Goal: Information Seeking & Learning: Learn about a topic

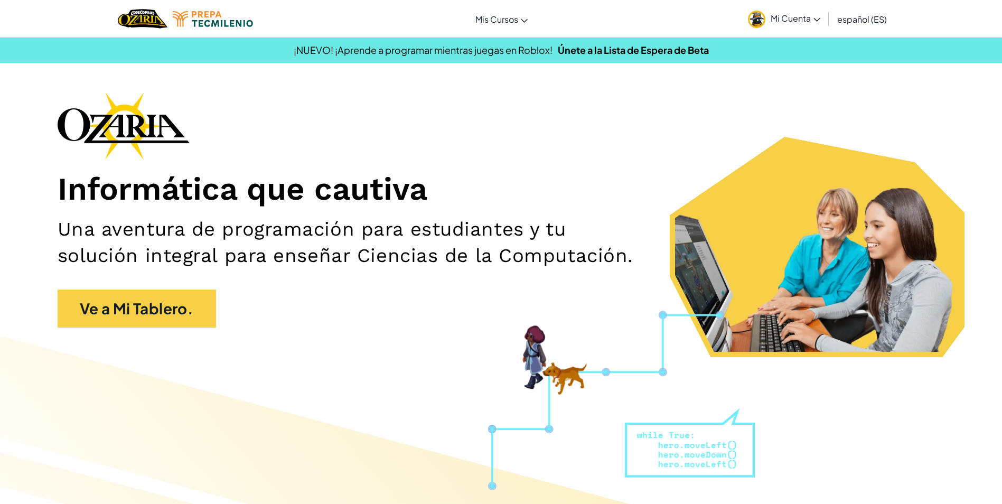
click at [795, 5] on link "Mi Cuenta" at bounding box center [783, 18] width 83 height 33
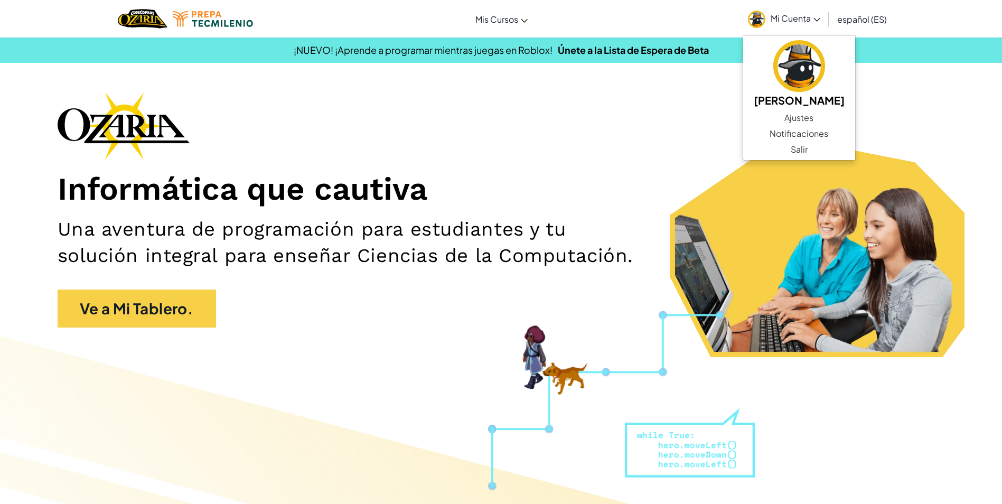
drag, startPoint x: 678, startPoint y: 194, endPoint x: 636, endPoint y: 190, distance: 42.4
click at [675, 194] on h1 "Informática que cautiva" at bounding box center [501, 189] width 887 height 39
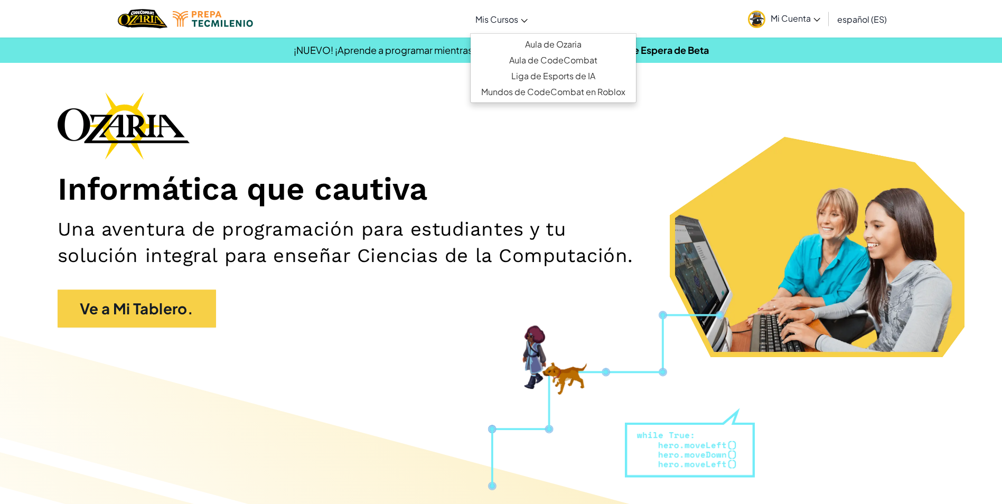
click at [521, 14] on link "Mis Cursos" at bounding box center [501, 19] width 63 height 29
click at [548, 40] on link "Aula de Ozaria" at bounding box center [552, 44] width 165 height 16
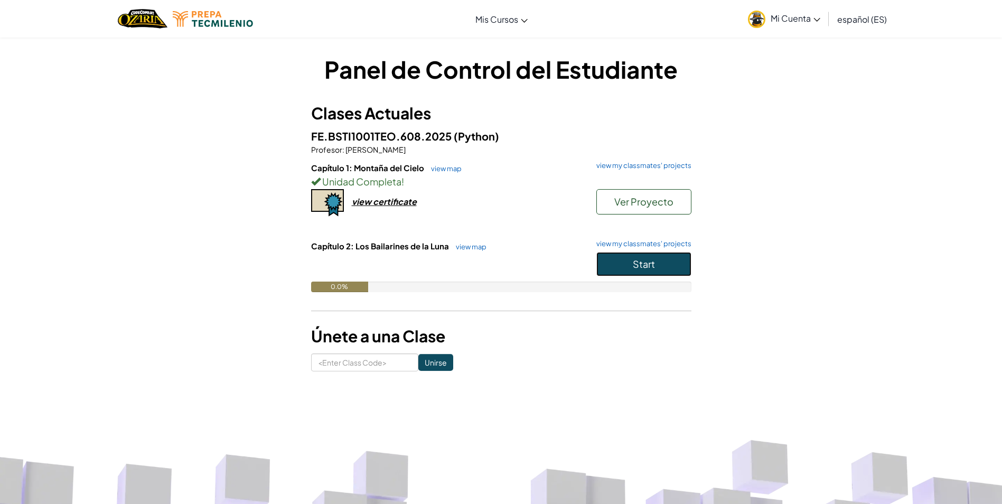
click at [646, 262] on span "Start" at bounding box center [644, 264] width 22 height 12
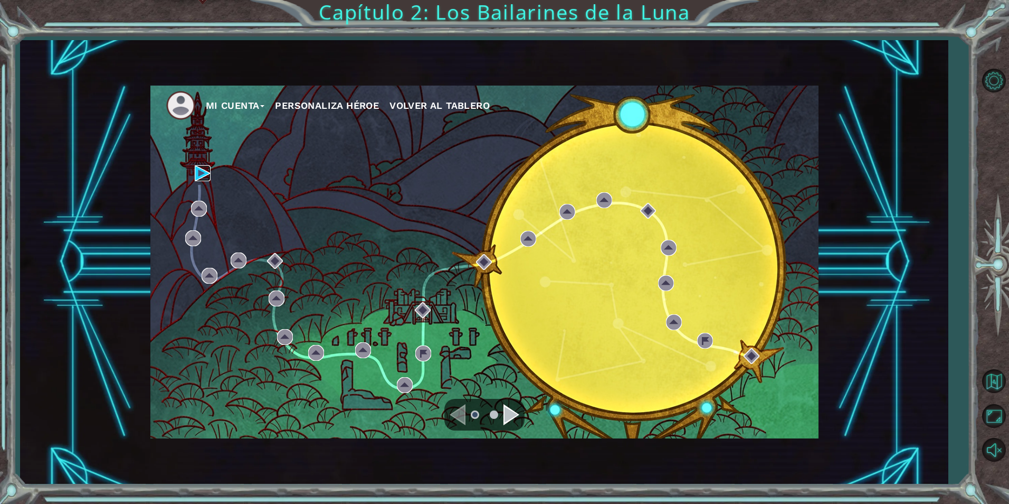
click at [196, 172] on img at bounding box center [203, 173] width 16 height 16
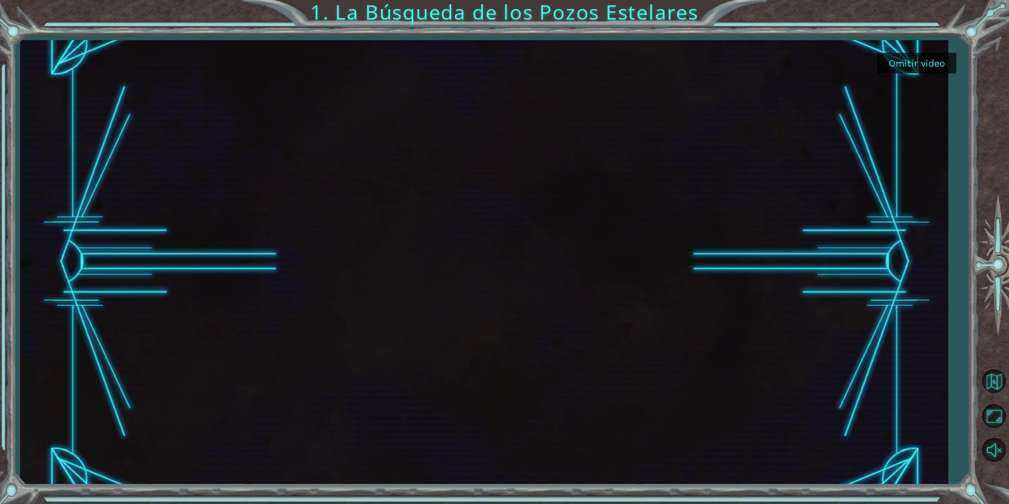
click at [913, 55] on button "Omitir video" at bounding box center [916, 63] width 79 height 21
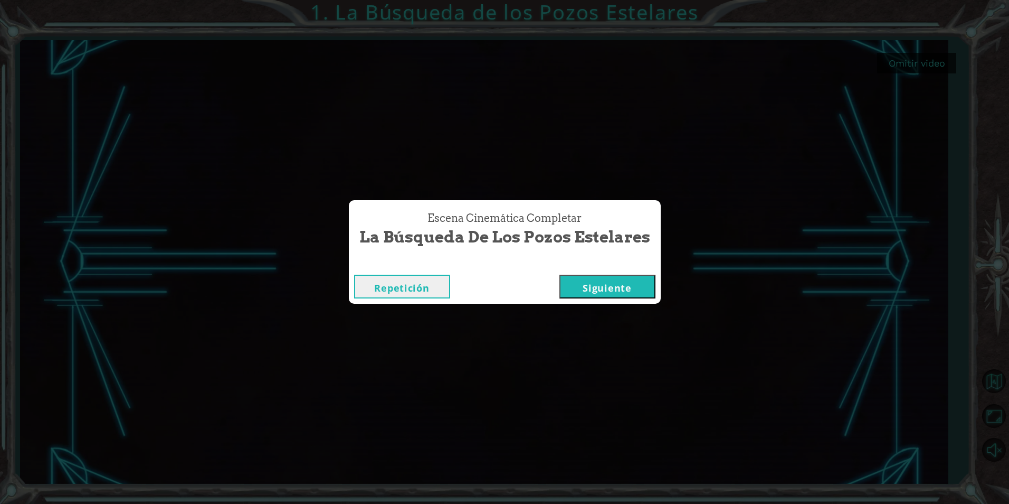
click at [568, 291] on button "Siguiente" at bounding box center [608, 287] width 96 height 24
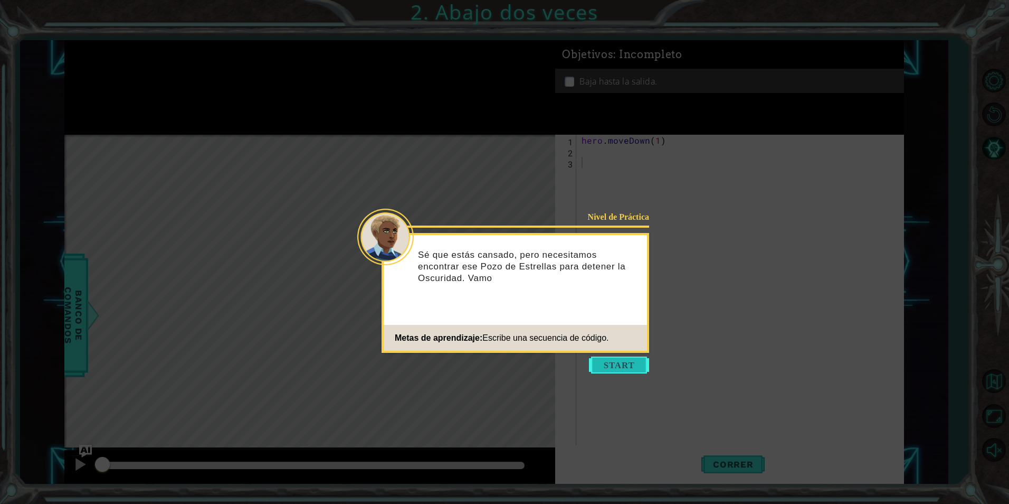
click at [616, 359] on button "Start" at bounding box center [619, 364] width 60 height 17
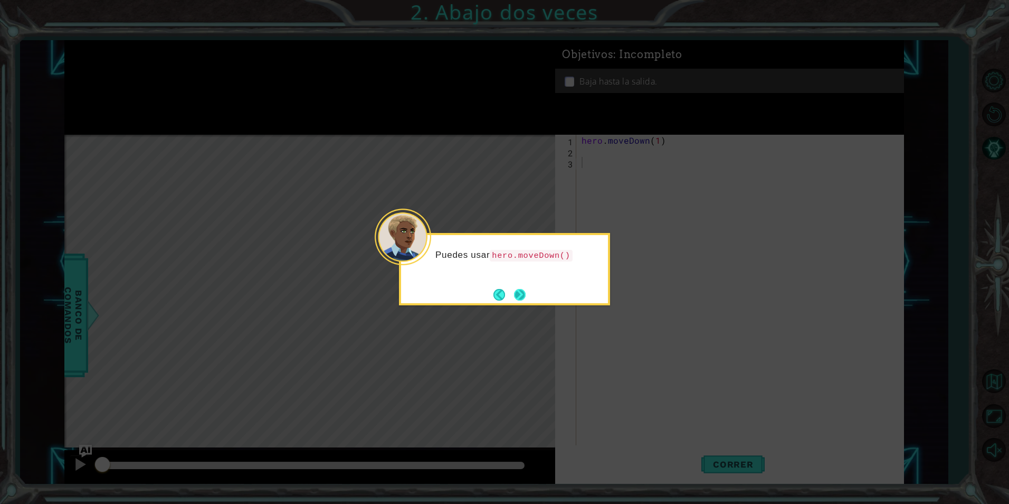
click at [520, 287] on button "Next" at bounding box center [520, 294] width 17 height 17
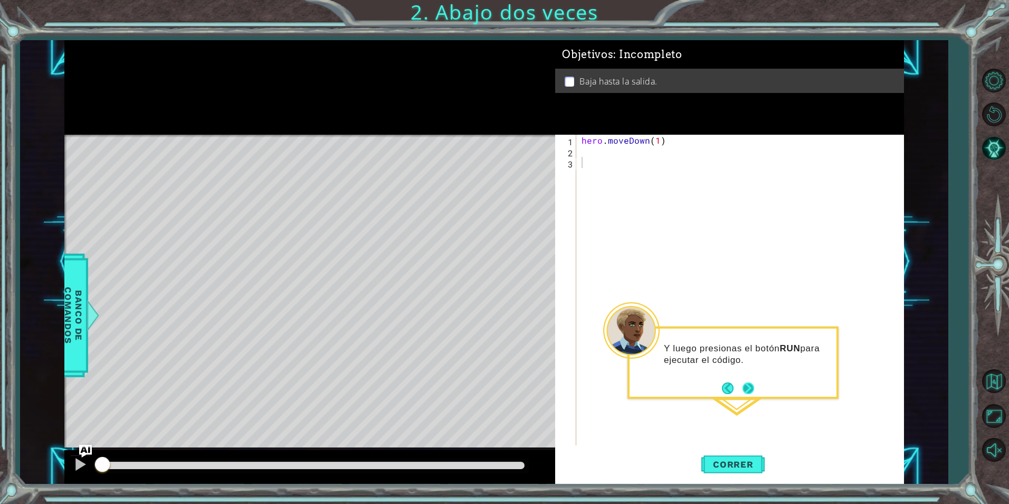
click at [749, 392] on button "Next" at bounding box center [748, 387] width 15 height 15
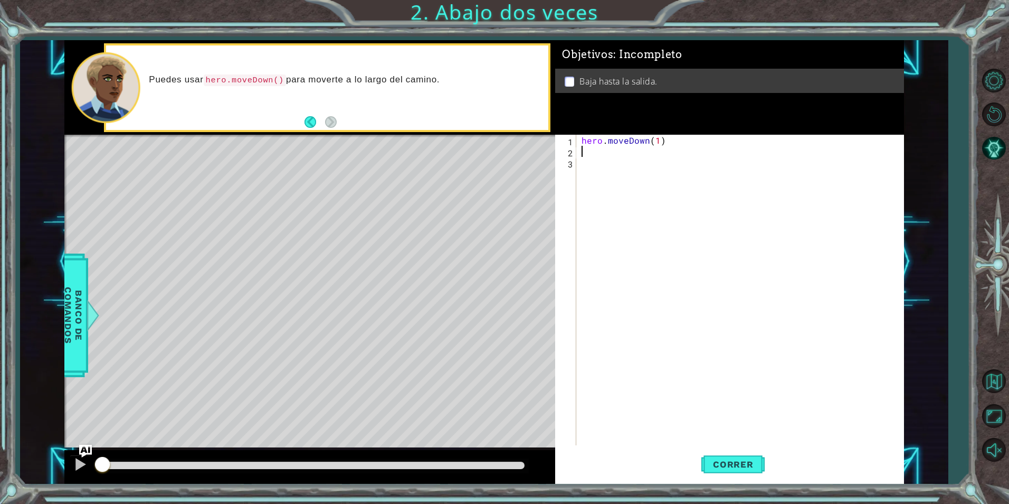
click at [625, 153] on div "hero . moveDown ( 1 )" at bounding box center [743, 301] width 326 height 333
click at [657, 139] on div "hero . moveDown ( 1 )" at bounding box center [743, 301] width 326 height 333
click at [656, 144] on div "hero . moveDown ( 1 )" at bounding box center [743, 301] width 326 height 333
type textarea "hero.moveDown(3)"
drag, startPoint x: 826, startPoint y: 459, endPoint x: 828, endPoint y: 467, distance: 8.3
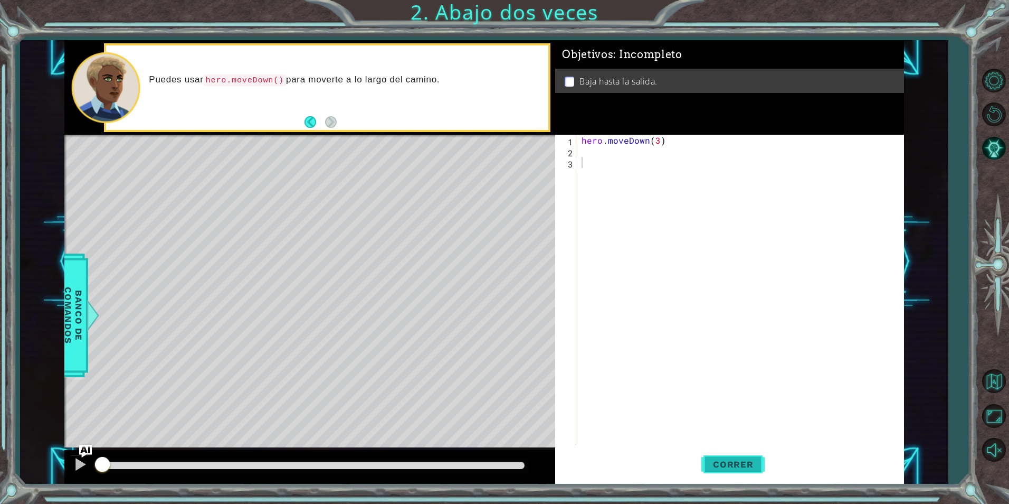
drag, startPoint x: 828, startPoint y: 467, endPoint x: 751, endPoint y: 463, distance: 77.7
click at [751, 463] on span "Correr" at bounding box center [734, 464] width 62 height 11
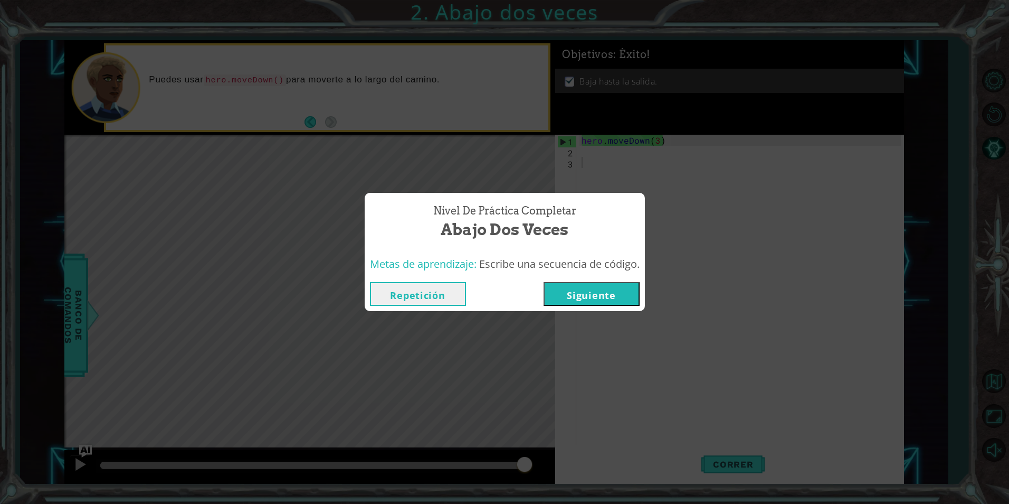
click at [611, 306] on button "Siguiente" at bounding box center [592, 294] width 96 height 24
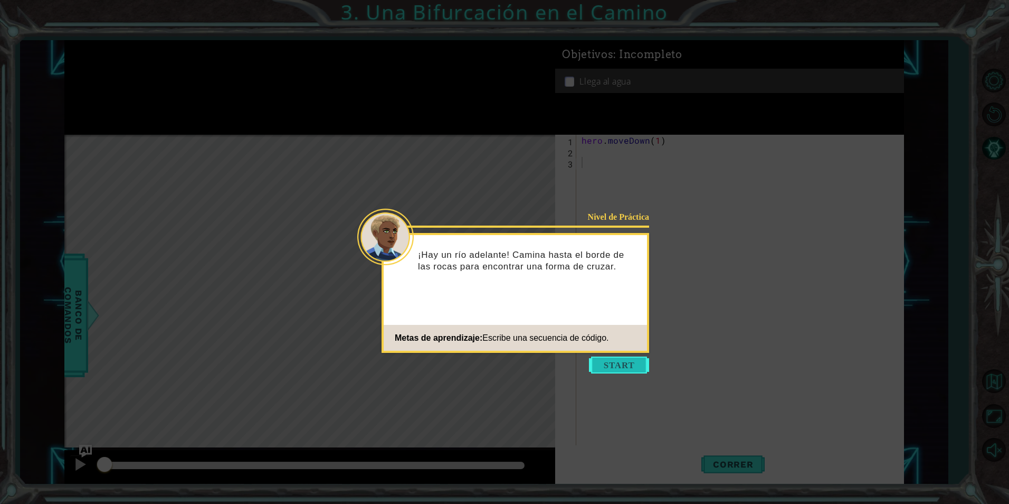
click at [612, 365] on button "Start" at bounding box center [619, 364] width 60 height 17
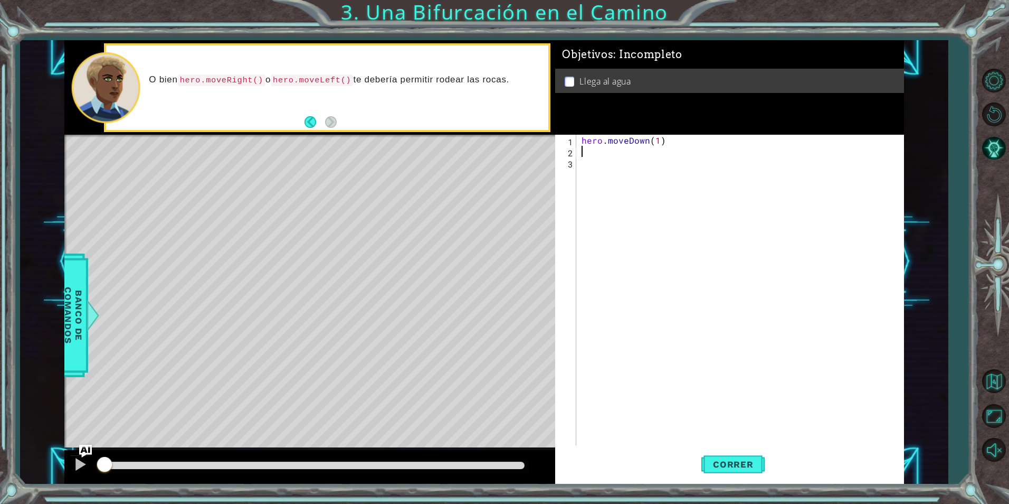
click at [622, 155] on div "hero . moveDown ( 1 )" at bounding box center [743, 301] width 326 height 333
type textarea "hero.movelft(1)"
click at [608, 175] on div "hero . moveDown ( 1 ) hero . movelft ( 1 )" at bounding box center [743, 301] width 326 height 333
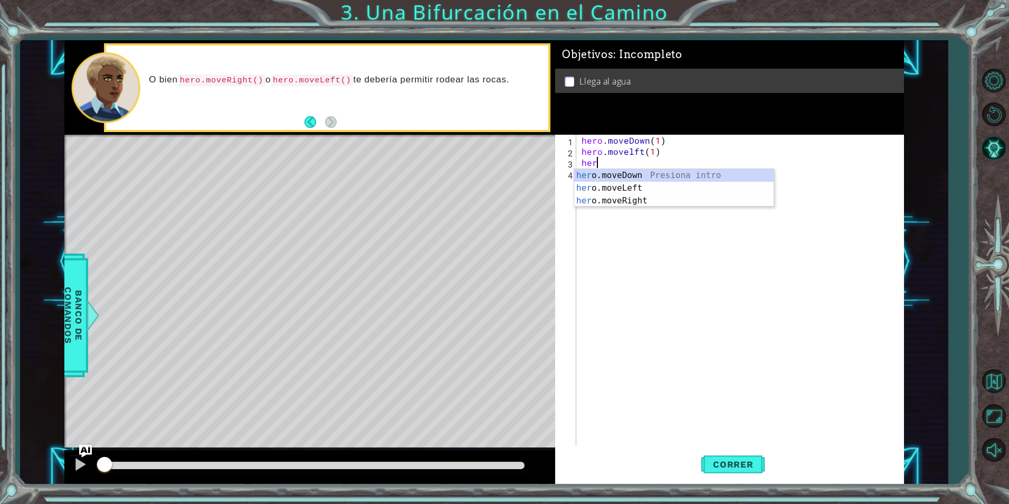
scroll to position [0, 1]
click at [608, 175] on div "hero .moveDown Presiona intro hero .moveLeft Presiona intro hero .moveRight Pre…" at bounding box center [674, 200] width 200 height 63
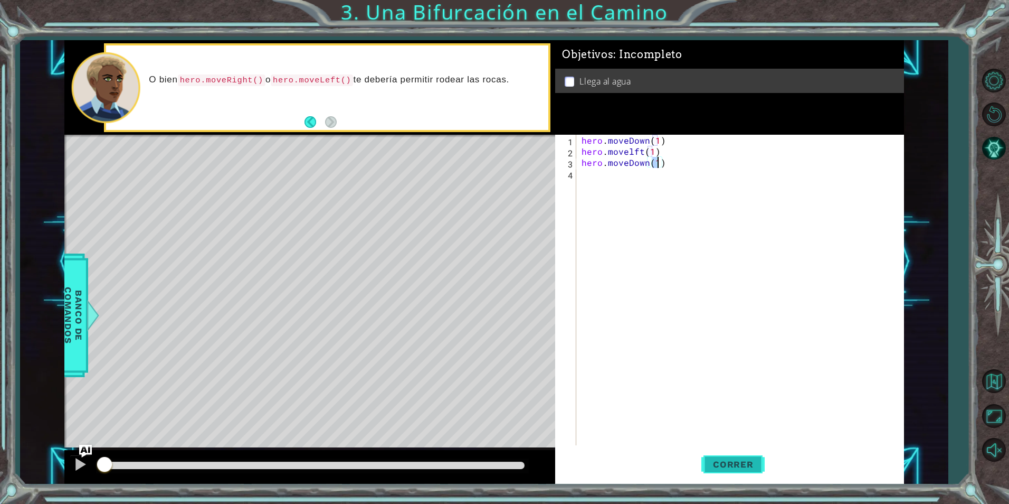
type textarea "hero.moveDown(1)"
click at [710, 474] on button "Correr" at bounding box center [733, 464] width 63 height 35
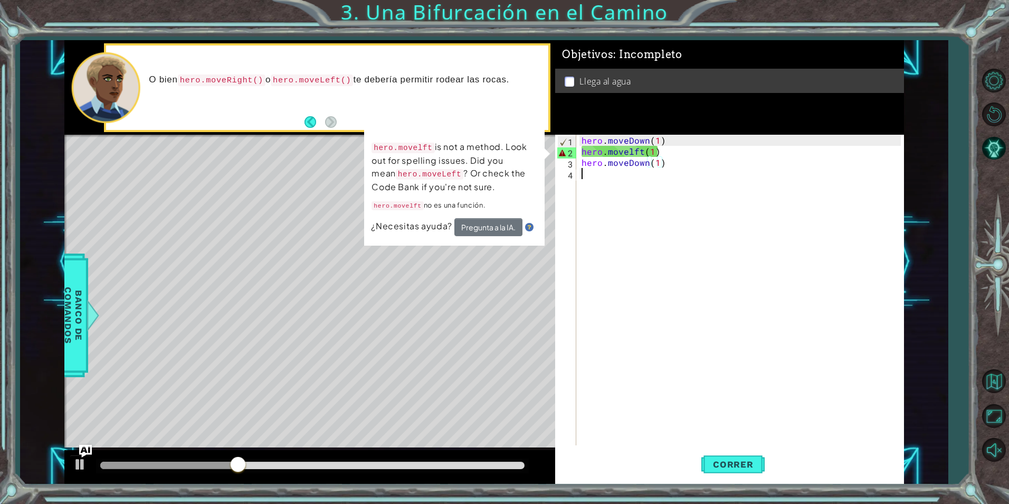
click at [584, 278] on div "hero . moveDown ( 1 ) hero . movelft ( 1 ) hero . moveDown ( 1 )" at bounding box center [743, 301] width 326 height 333
click at [584, 152] on div "hero . moveDown ( 1 ) hero . movelft ( 1 ) hero . moveDown ( 1 )" at bounding box center [743, 301] width 326 height 333
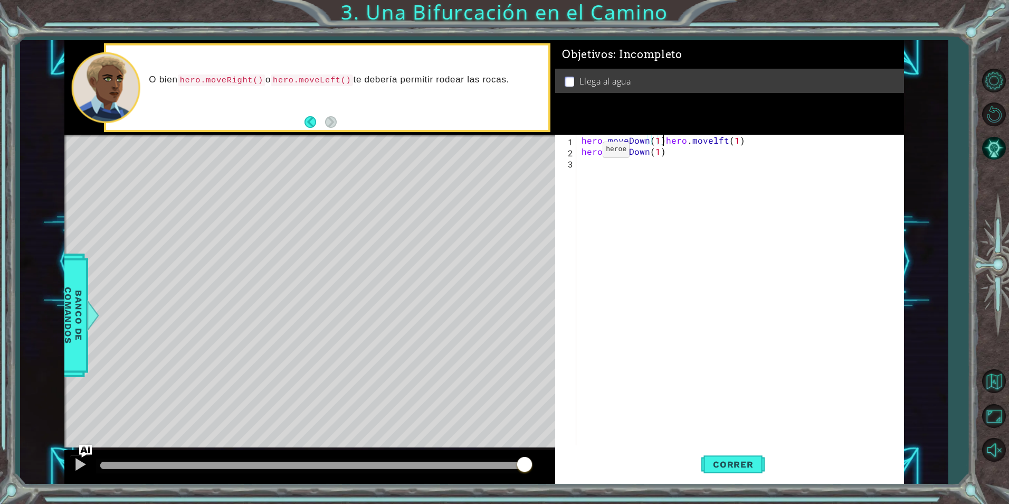
type textarea "hero.movelft(1)"
click at [672, 154] on div "hero . moveDown ( 1 ) hero . movelft ( 1 ) hero . moveDown ( 1 )" at bounding box center [743, 301] width 326 height 333
click at [671, 250] on div "hero . moveDown ( 1 ) hero . movelft ( 1 ) hero . moveDown ( 1 )" at bounding box center [743, 301] width 326 height 333
click at [742, 459] on span "Correr" at bounding box center [734, 464] width 62 height 11
type textarea "0"
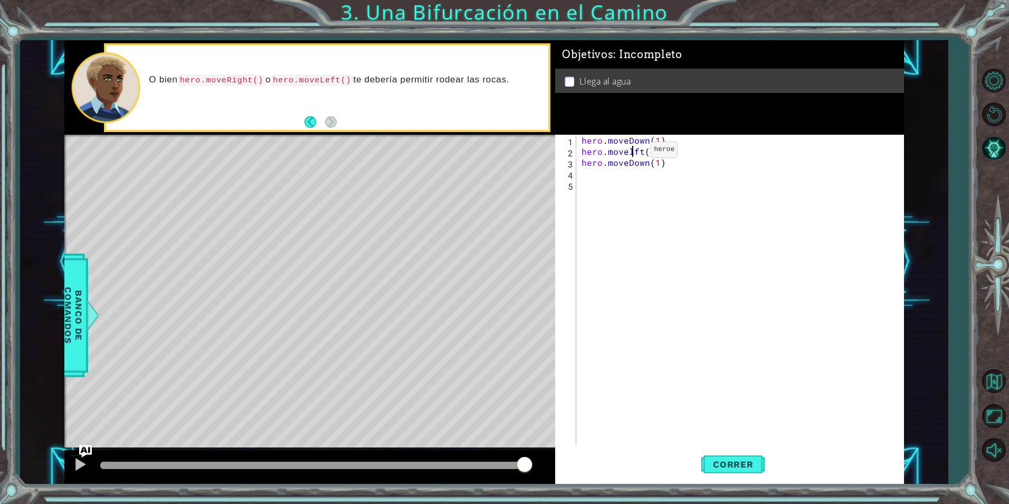
click at [633, 152] on div "hero . moveDown ( 1 ) hero . movelft ( 1 ) hero . moveDown ( 1 )" at bounding box center [743, 301] width 326 height 333
drag, startPoint x: 710, startPoint y: 451, endPoint x: 694, endPoint y: 407, distance: 46.9
click at [705, 447] on button "Correr" at bounding box center [733, 464] width 63 height 35
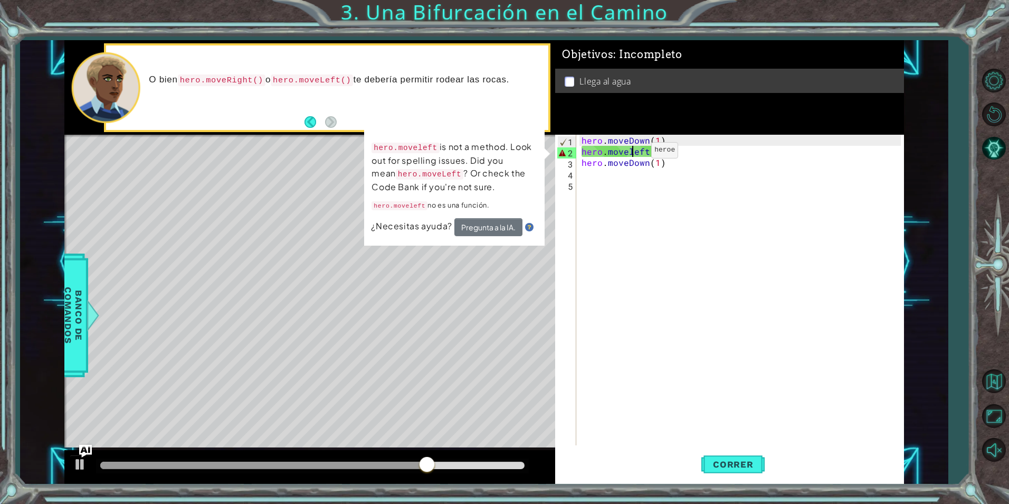
click at [634, 153] on div "hero . moveDown ( 1 ) hero . moveleft ( 1 ) hero . moveDown ( 1 )" at bounding box center [743, 301] width 326 height 333
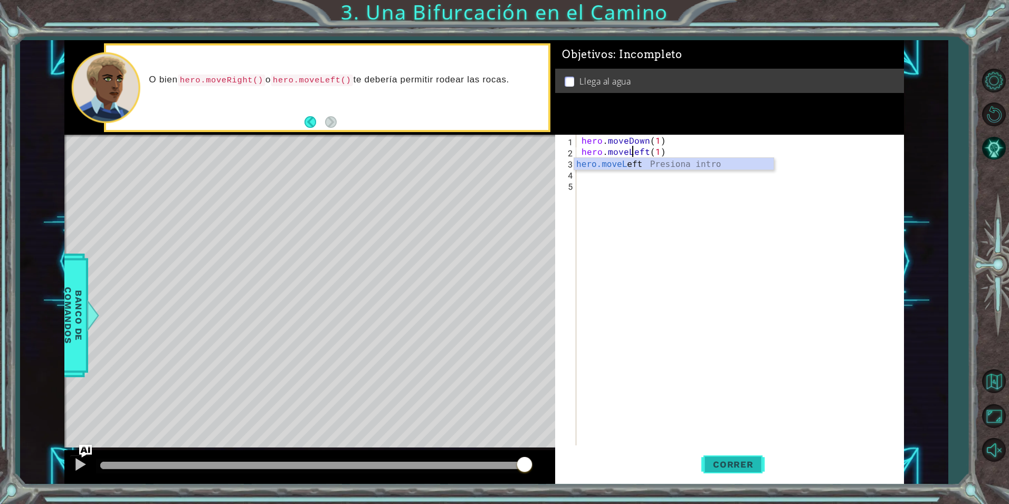
type textarea "hero.moveLeft(1)"
click at [724, 457] on button "Correr" at bounding box center [733, 464] width 63 height 35
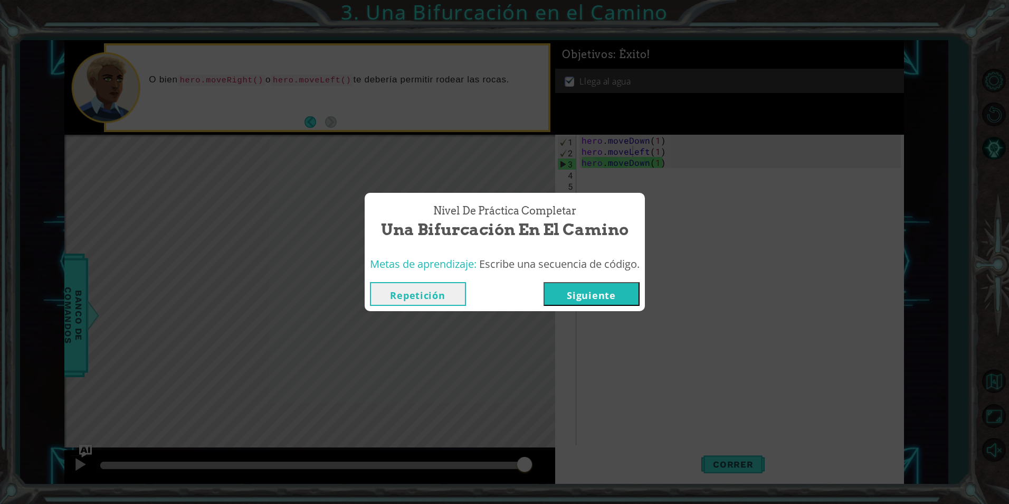
click at [557, 301] on button "Siguiente" at bounding box center [592, 294] width 96 height 24
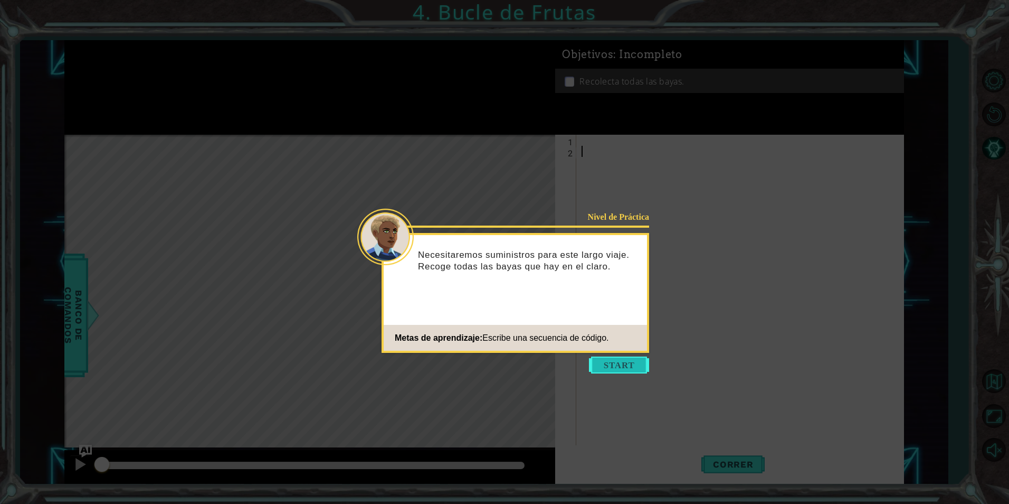
click at [611, 362] on button "Start" at bounding box center [619, 364] width 60 height 17
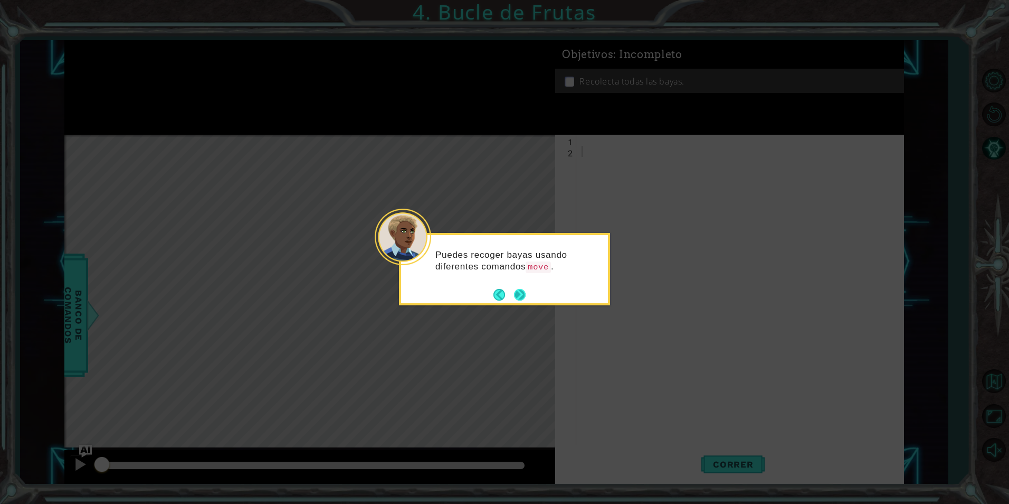
click at [512, 296] on footer at bounding box center [510, 295] width 32 height 16
click at [513, 296] on button "Next" at bounding box center [520, 294] width 19 height 19
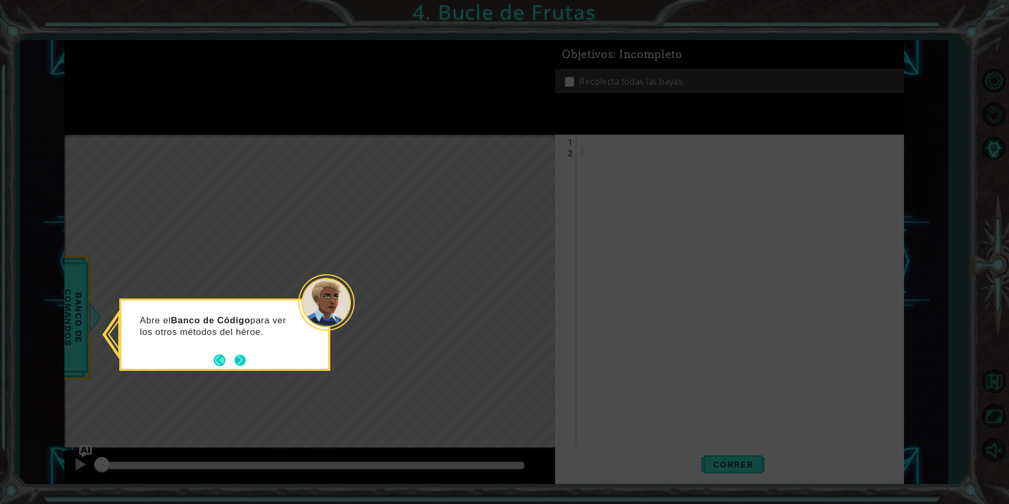
click at [244, 364] on button "Next" at bounding box center [240, 360] width 20 height 20
click at [244, 363] on button "Next" at bounding box center [240, 360] width 14 height 14
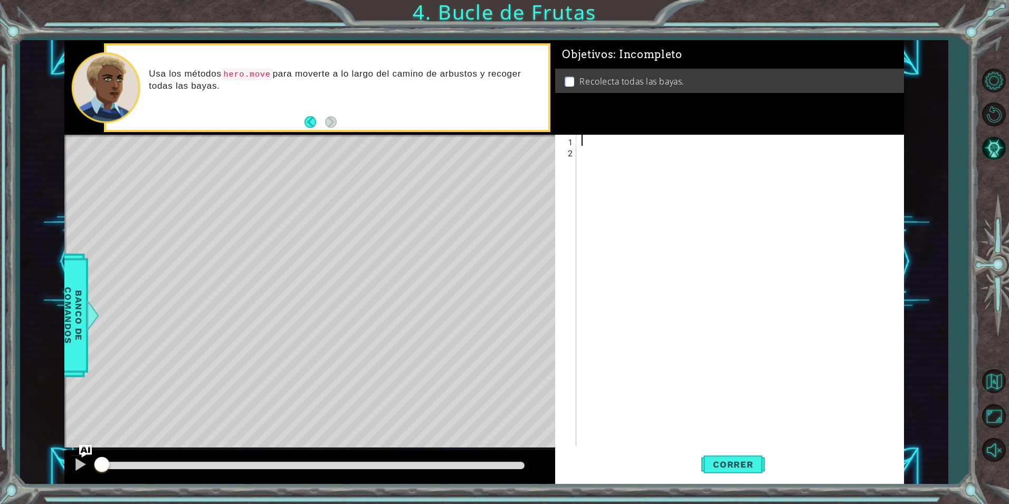
click at [583, 140] on div at bounding box center [743, 301] width 326 height 333
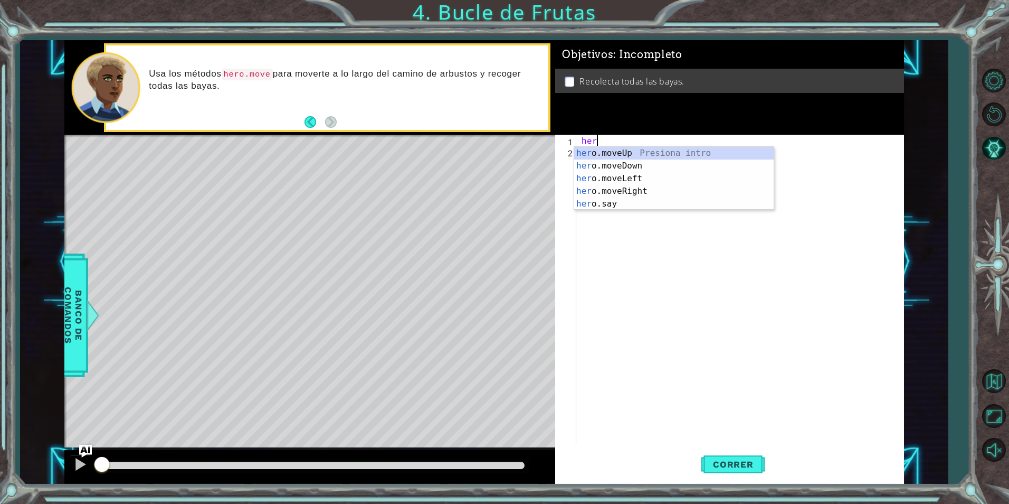
scroll to position [0, 1]
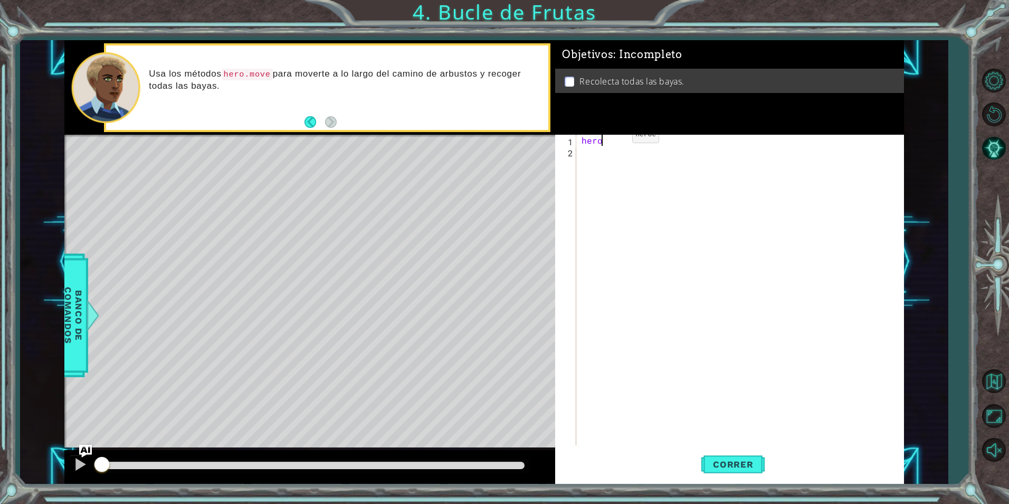
click at [615, 137] on div "hero" at bounding box center [743, 301] width 326 height 333
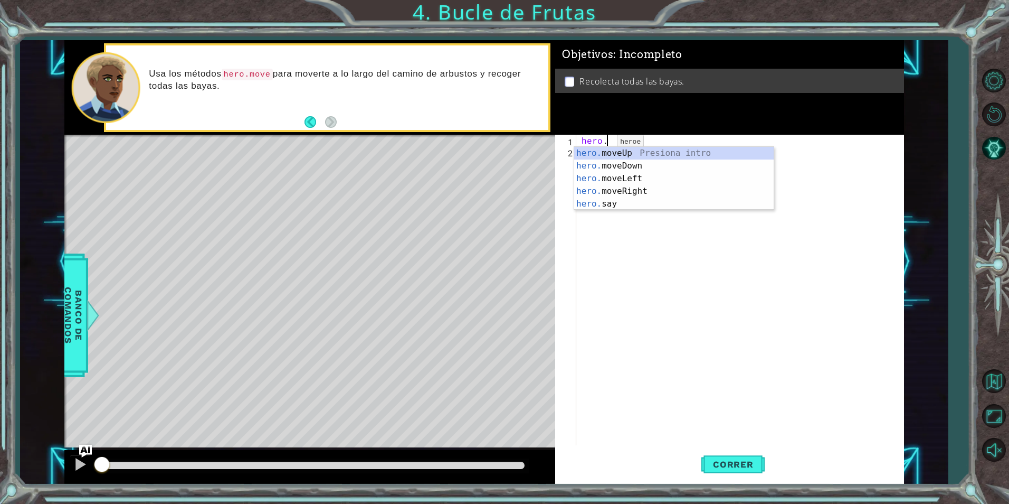
scroll to position [0, 1]
click at [619, 175] on div "hero. moveUp Presiona intro hero. moveDown Presiona intro hero. moveLeft Presio…" at bounding box center [674, 191] width 200 height 89
type textarea "hero.moveLeft(1)"
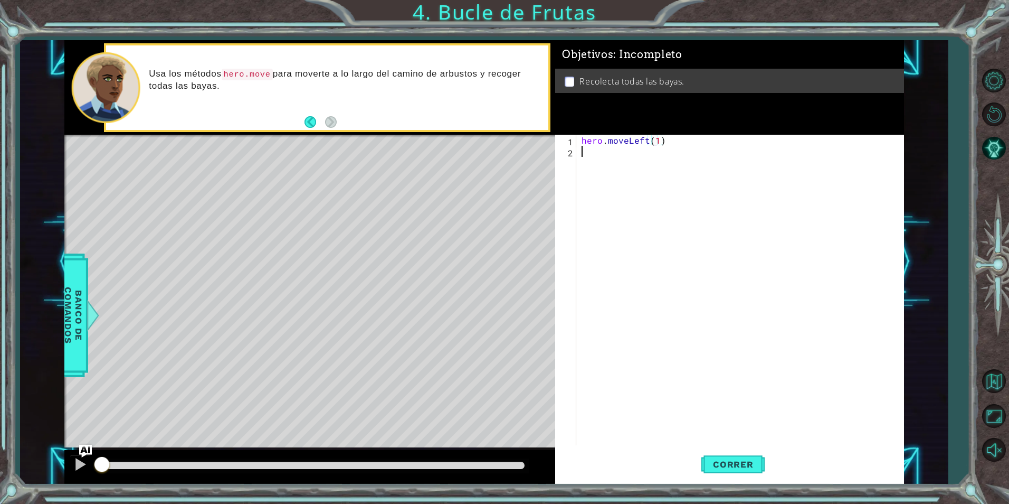
click at [601, 160] on div "hero . moveLeft ( 1 )" at bounding box center [743, 301] width 326 height 333
click at [656, 146] on div "hero . moveLeft ( 1 )" at bounding box center [743, 301] width 326 height 333
type textarea "hero.moveLeft(2)"
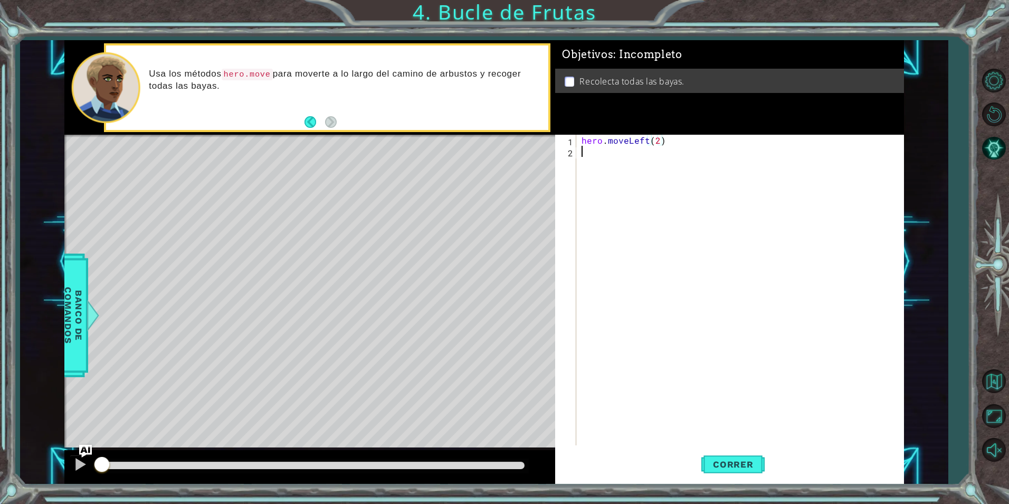
click at [636, 161] on div "hero . moveLeft ( 2 )" at bounding box center [743, 301] width 326 height 333
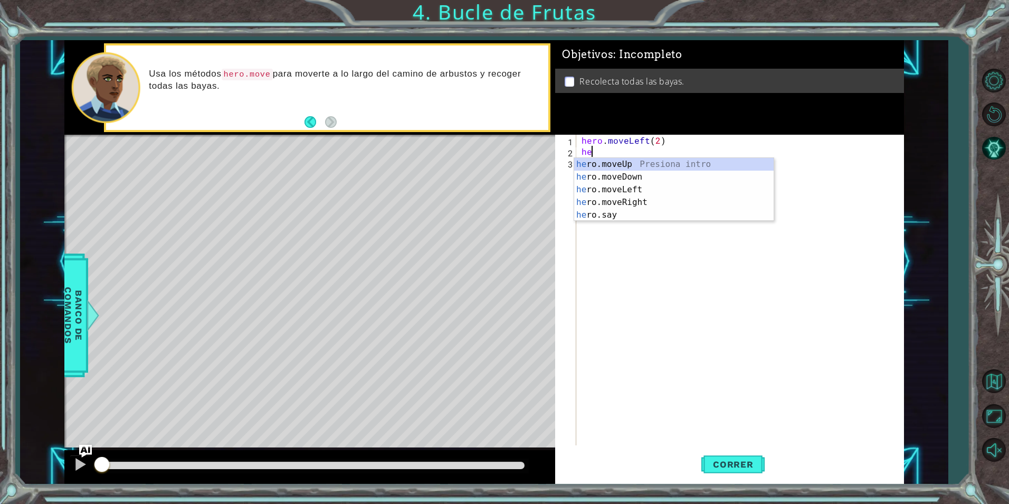
scroll to position [0, 1]
click at [616, 178] on div "hero .moveUp Presiona intro hero .moveDown Presiona intro hero .moveLeft Presio…" at bounding box center [674, 202] width 200 height 89
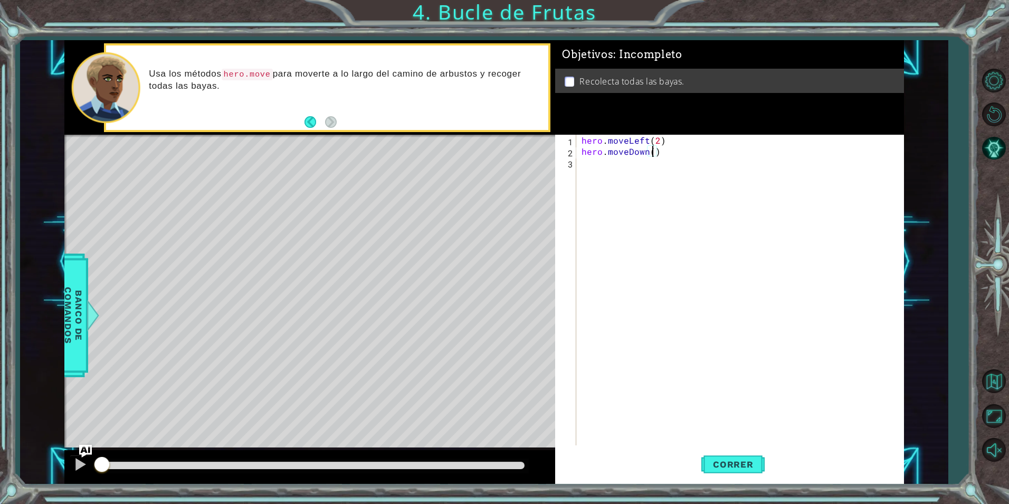
type textarea "hero.moveDown(2)"
click at [600, 166] on div "hero . moveLeft ( 2 ) hero . moveDown ( 2 )" at bounding box center [743, 301] width 326 height 333
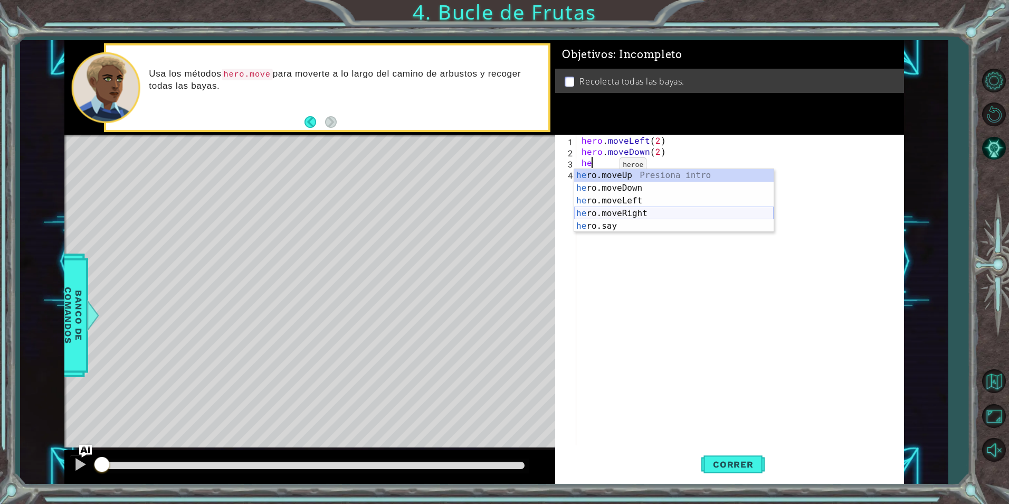
click at [623, 213] on div "he ro.moveUp Presiona intro he ro.moveDown Presiona intro he ro.moveLeft Presio…" at bounding box center [674, 213] width 200 height 89
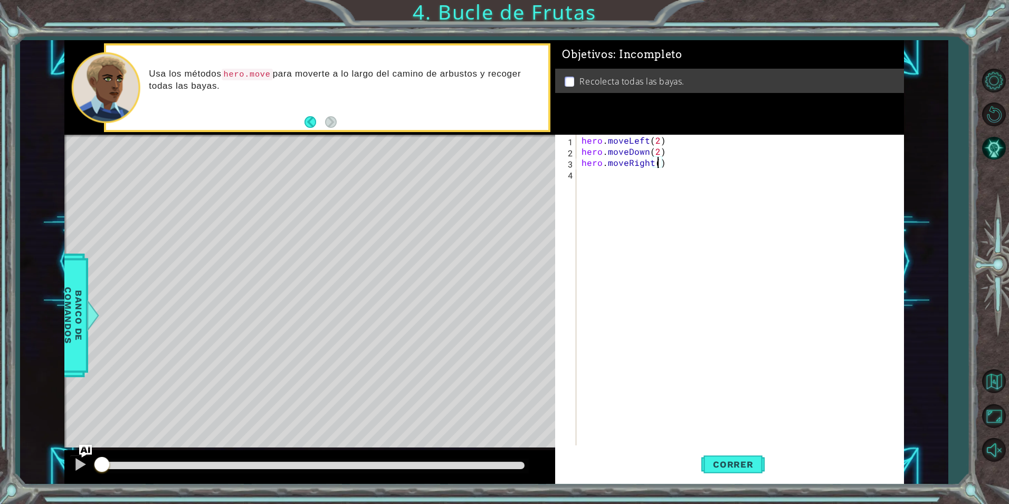
type textarea "hero.moveRight(2)"
click at [617, 176] on div "hero . moveLeft ( 2 ) hero . moveDown ( 2 ) hero . moveRight ( 2 )" at bounding box center [743, 301] width 326 height 333
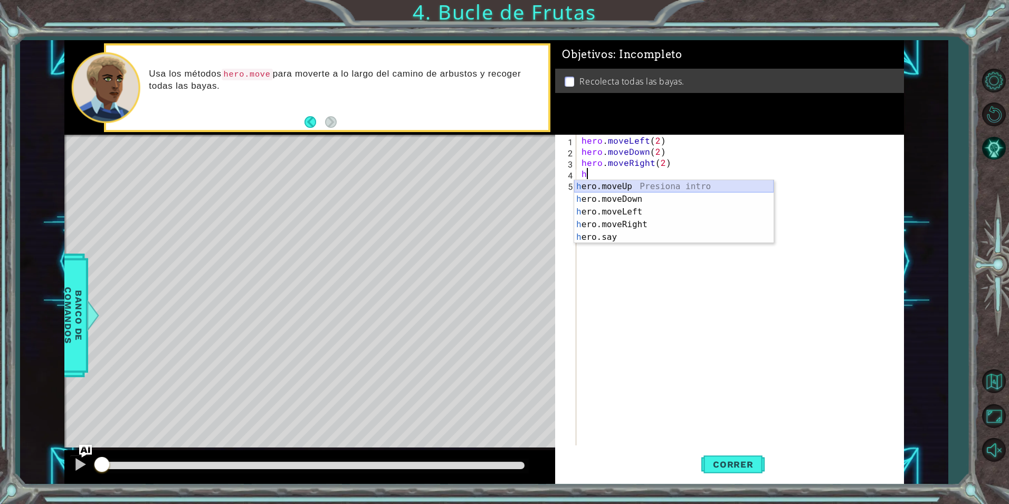
click at [639, 184] on div "h ero.moveUp Presiona intro h ero.moveDown Presiona intro h ero.moveLeft Presio…" at bounding box center [674, 224] width 200 height 89
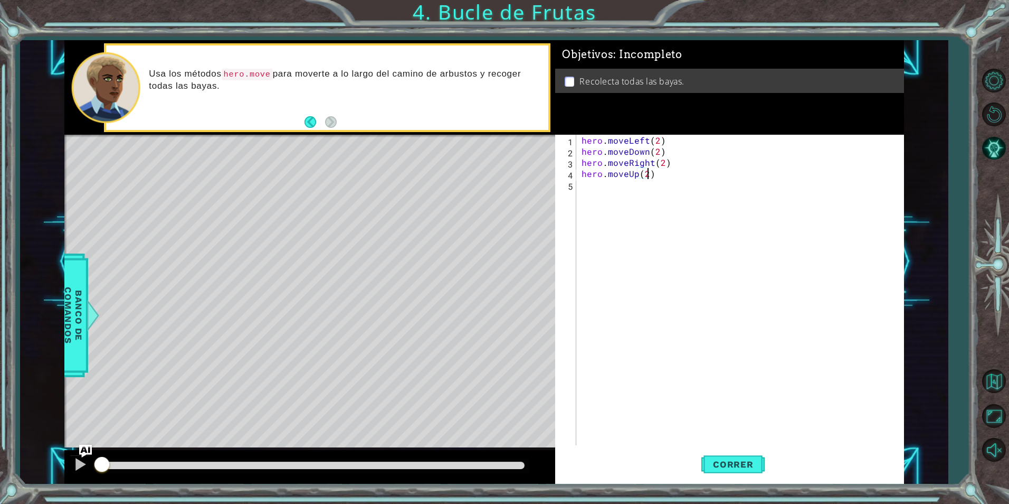
scroll to position [0, 4]
type textarea "hero.moveUp(2)"
click at [713, 459] on span "Correr" at bounding box center [734, 464] width 62 height 11
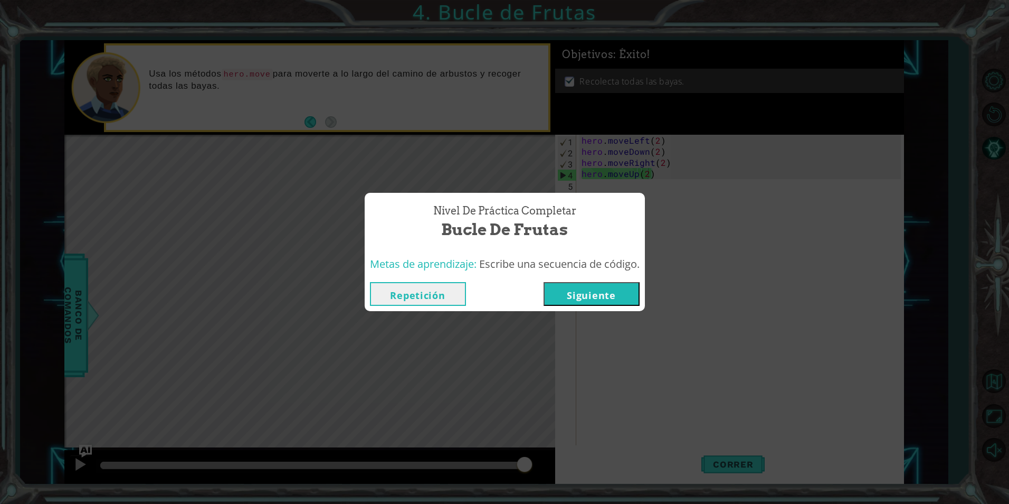
click at [560, 295] on button "Siguiente" at bounding box center [592, 294] width 96 height 24
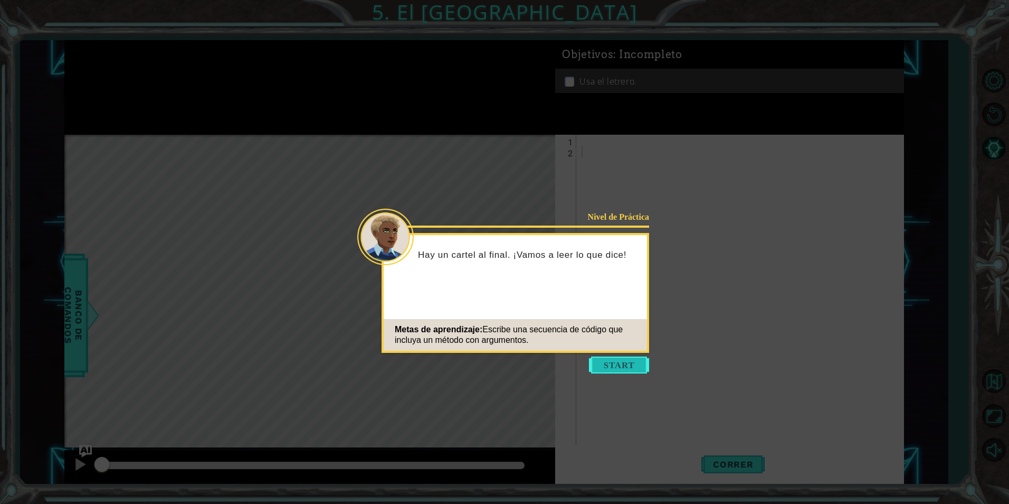
click at [597, 365] on button "Start" at bounding box center [619, 364] width 60 height 17
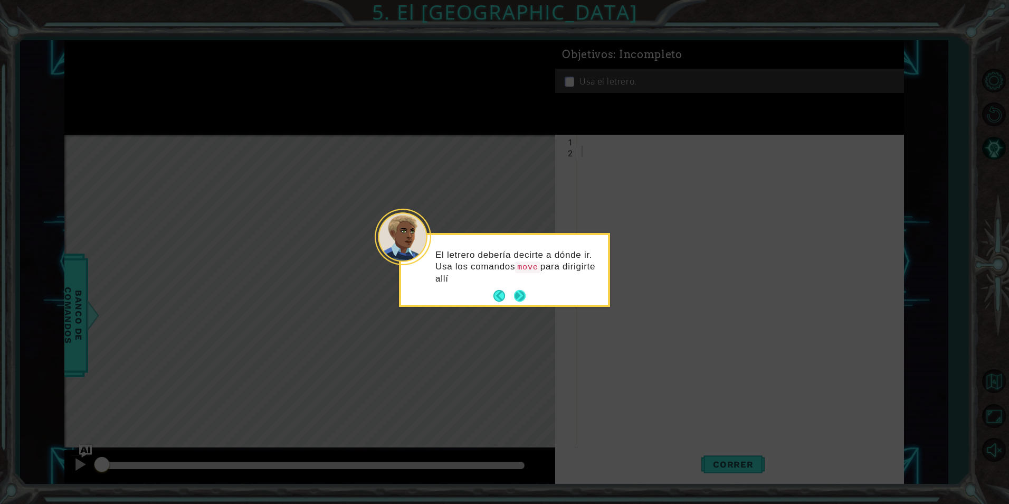
click at [524, 296] on button "Next" at bounding box center [520, 296] width 20 height 20
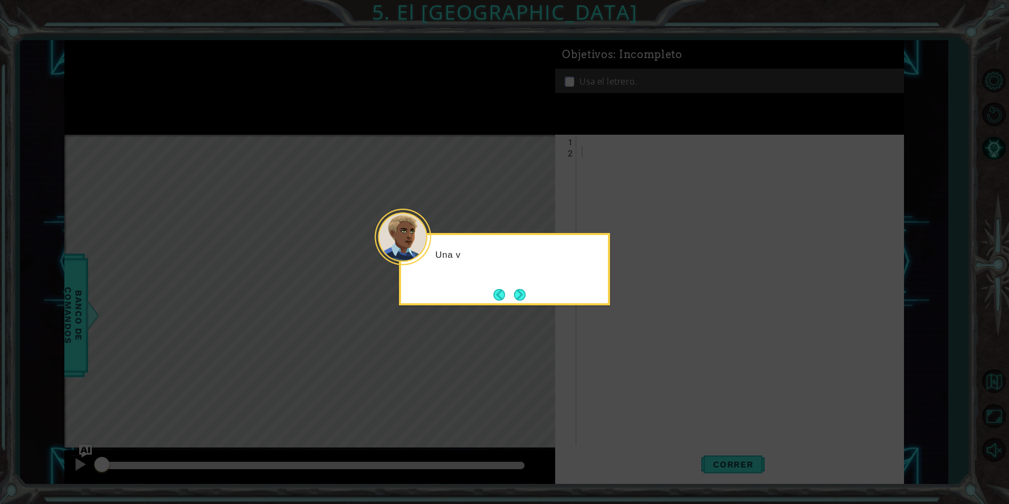
click at [524, 296] on button "Next" at bounding box center [520, 295] width 20 height 20
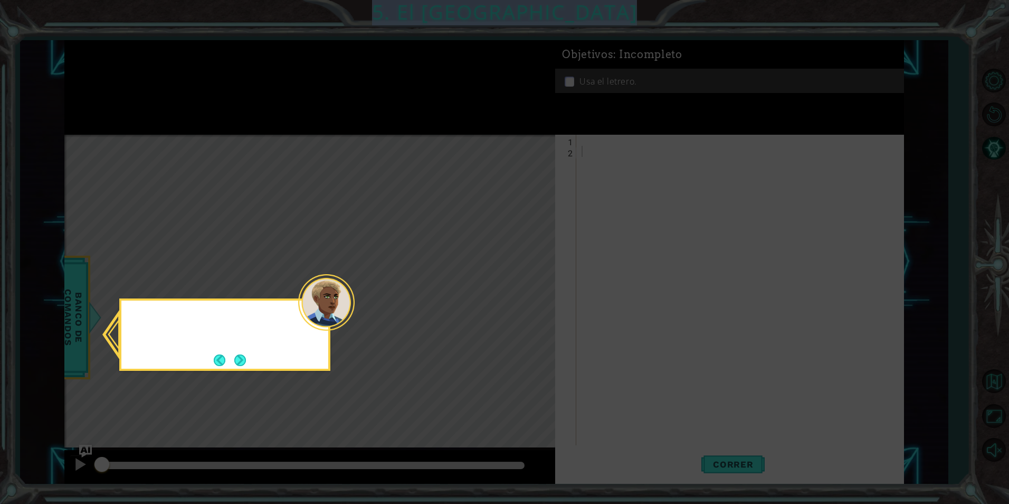
click at [524, 296] on icon at bounding box center [504, 252] width 1009 height 504
click at [243, 355] on button "Next" at bounding box center [240, 360] width 19 height 19
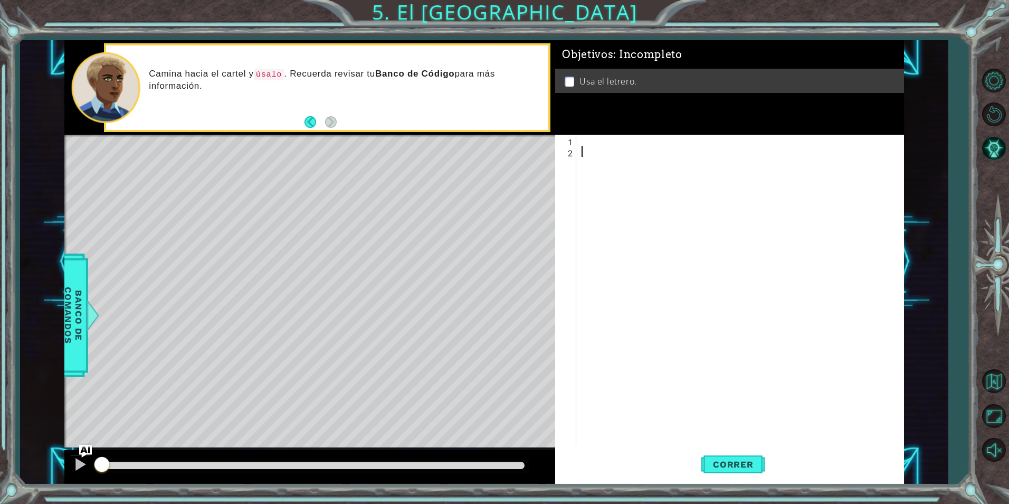
click at [639, 144] on div at bounding box center [743, 301] width 326 height 333
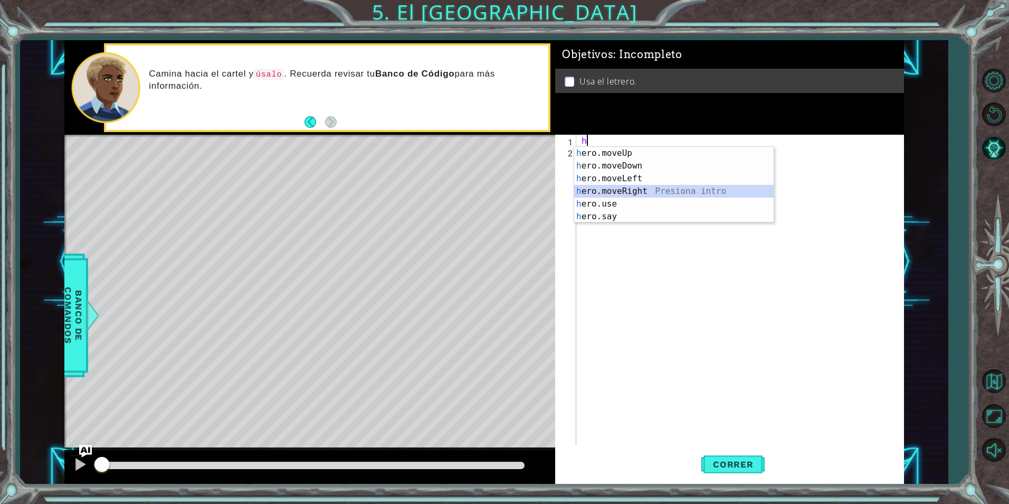
click at [660, 188] on div "h ero.moveUp Presiona intro h ero.moveDown Presiona intro h ero.moveLeft Presio…" at bounding box center [674, 197] width 200 height 101
type textarea "hero.moveRight(1)"
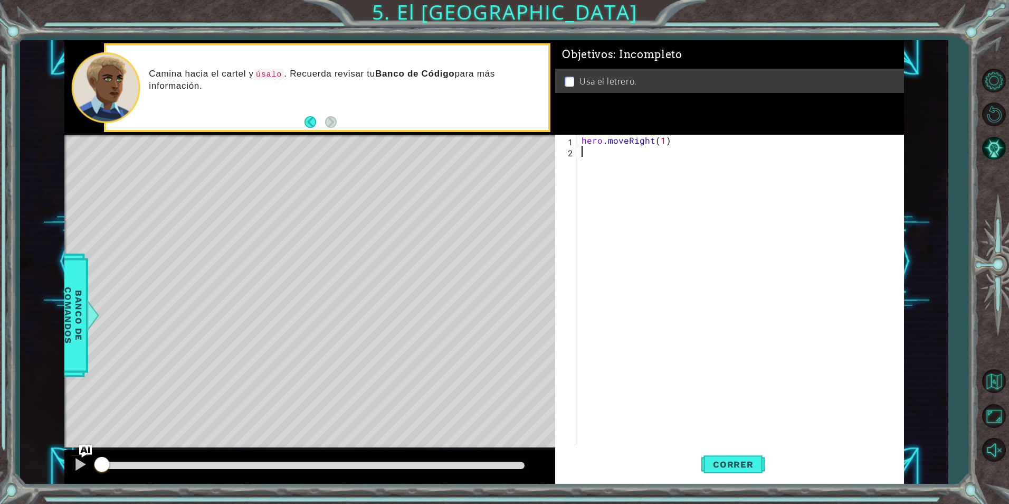
click at [733, 166] on div "hero . moveRight ( 1 )" at bounding box center [743, 301] width 326 height 333
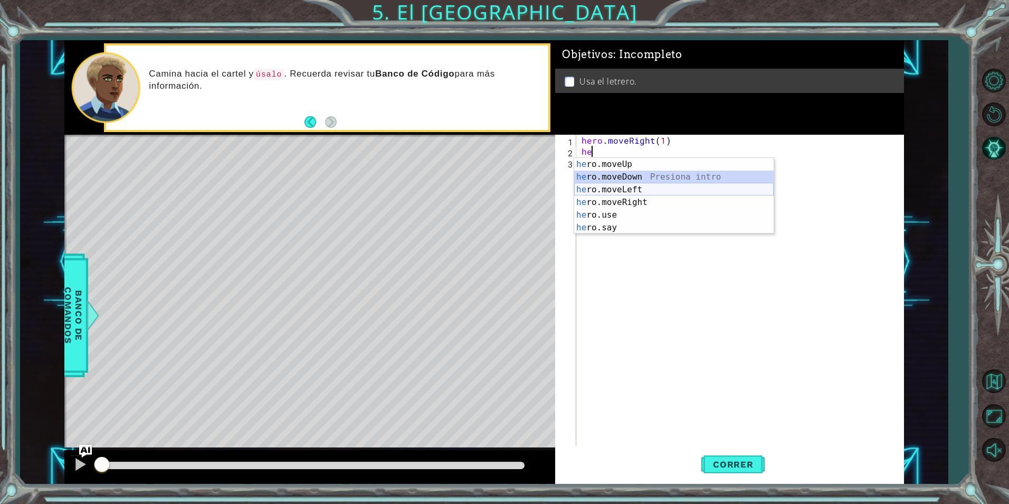
click at [729, 192] on div "he ro.moveUp Presiona intro he ro.moveDown Presiona intro he ro.moveLeft Presio…" at bounding box center [674, 208] width 200 height 101
type textarea "hero.moveDown(1)"
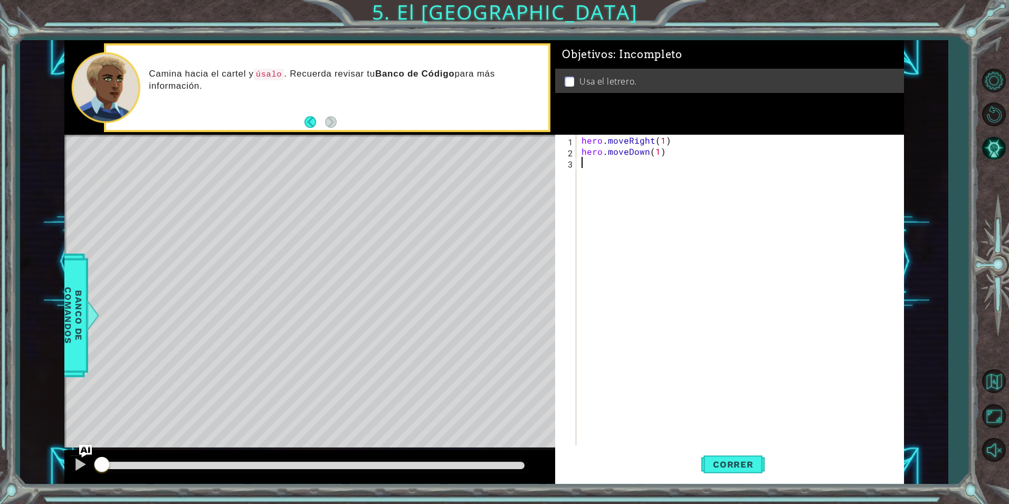
click at [666, 157] on div "hero . moveRight ( 1 ) hero . moveDown ( 1 )" at bounding box center [743, 301] width 326 height 333
click at [670, 156] on div "hero . moveRight ( 1 ) hero . moveDown ( 1 )" at bounding box center [743, 301] width 326 height 333
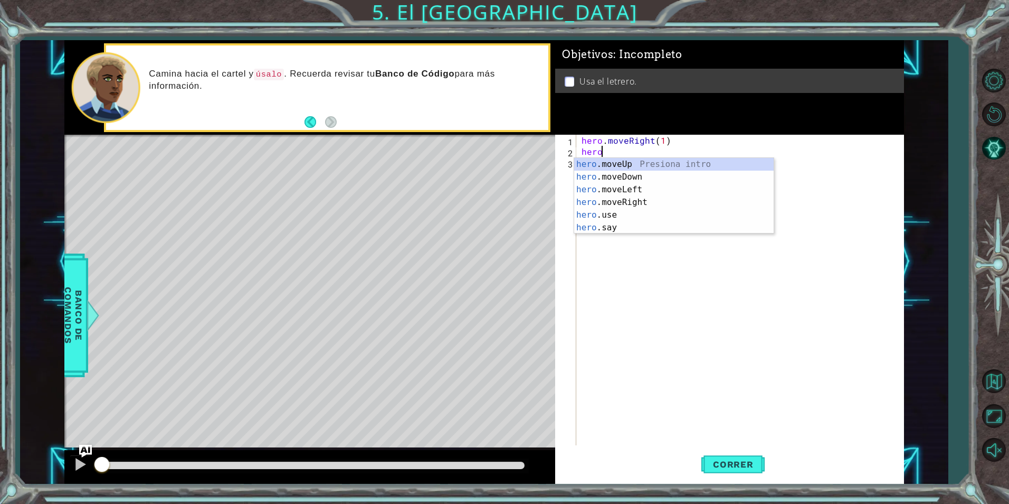
type textarea "h"
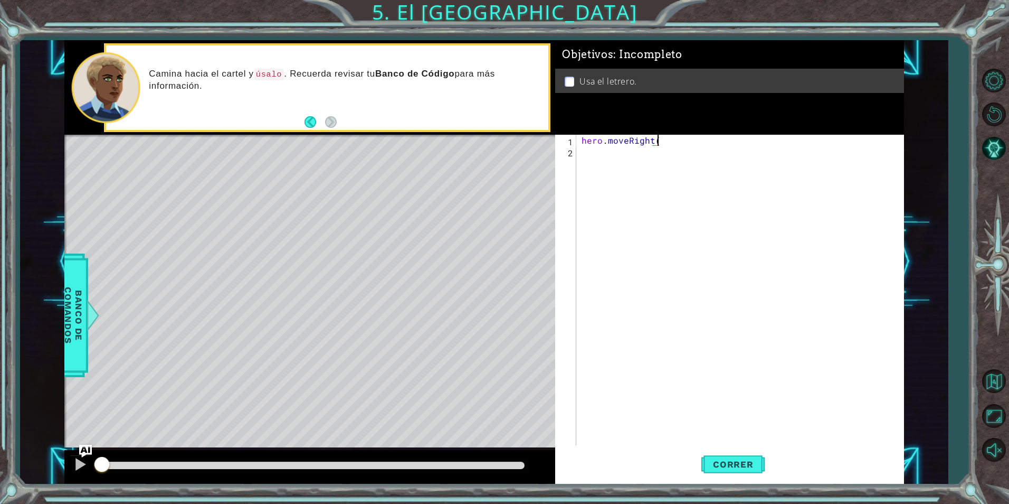
scroll to position [0, 5]
type textarea "hero.moveRight(1)"
click at [666, 156] on div "hero . moveRight ( 1 )" at bounding box center [743, 301] width 326 height 333
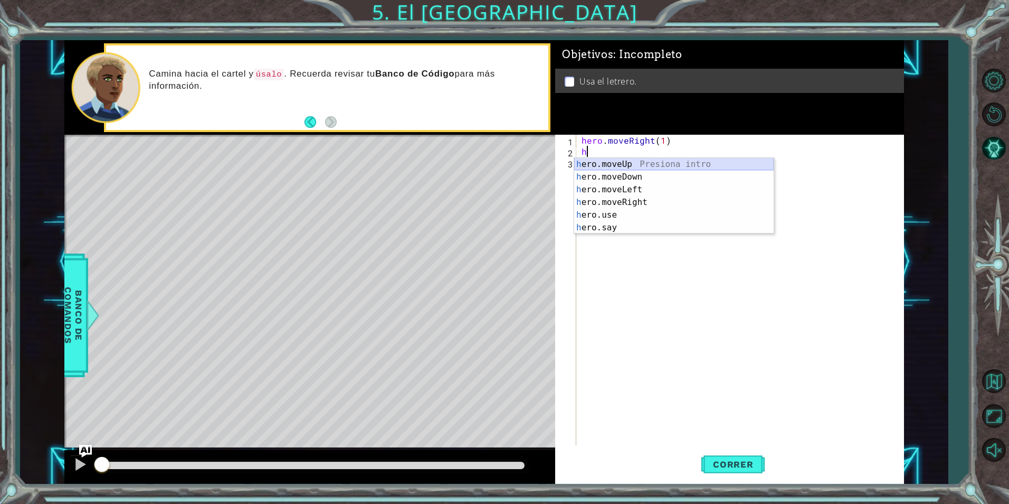
click at [613, 160] on div "h ero.moveUp Presiona intro h ero.moveDown Presiona intro h ero.moveLeft Presio…" at bounding box center [674, 208] width 200 height 101
type textarea "hero.moveUp(1)"
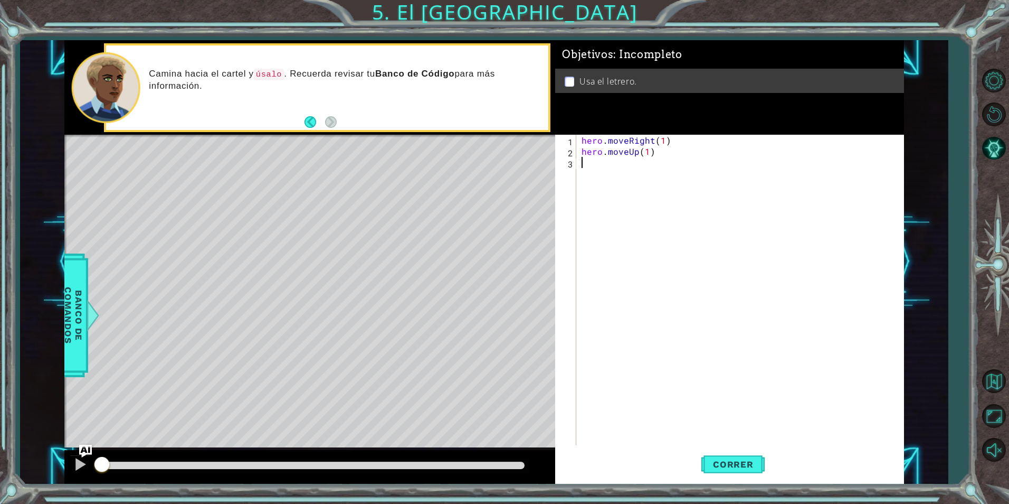
click at [639, 167] on div "hero . moveRight ( 1 ) hero . moveUp ( 1 )" at bounding box center [743, 301] width 326 height 333
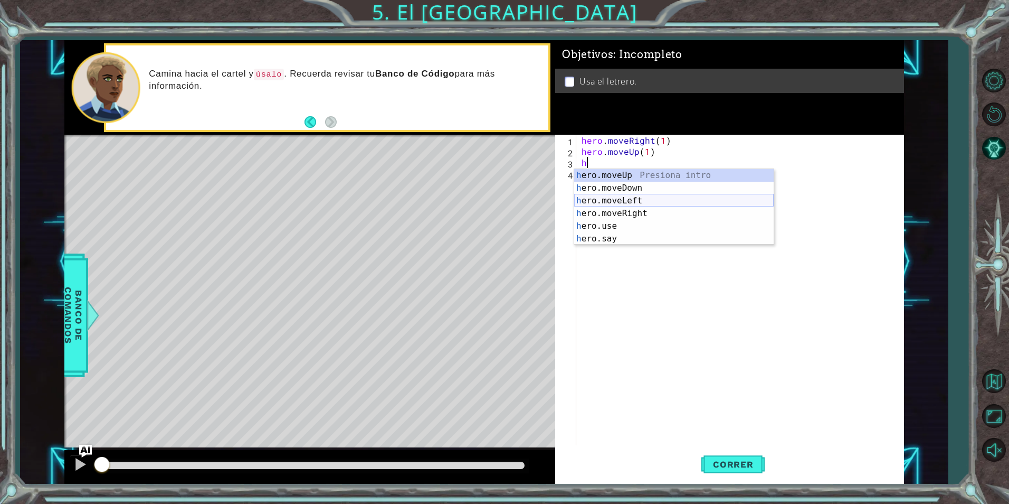
click at [689, 201] on div "h ero.moveUp Presiona intro h ero.moveDown Presiona intro h ero.moveLeft Presio…" at bounding box center [674, 219] width 200 height 101
type textarea "hero.moveLeft(1)"
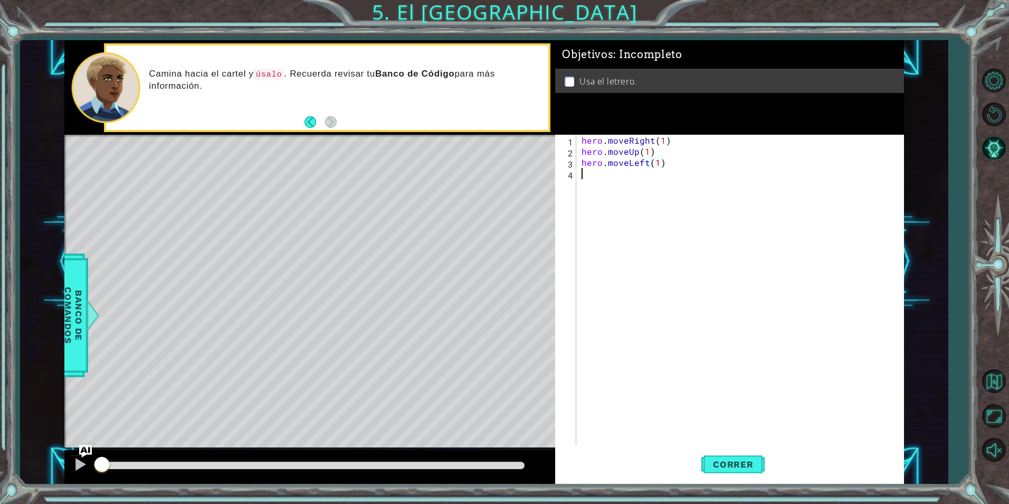
click at [637, 184] on div "hero . moveRight ( 1 ) hero . moveUp ( 1 ) hero . moveLeft ( 1 )" at bounding box center [743, 301] width 326 height 333
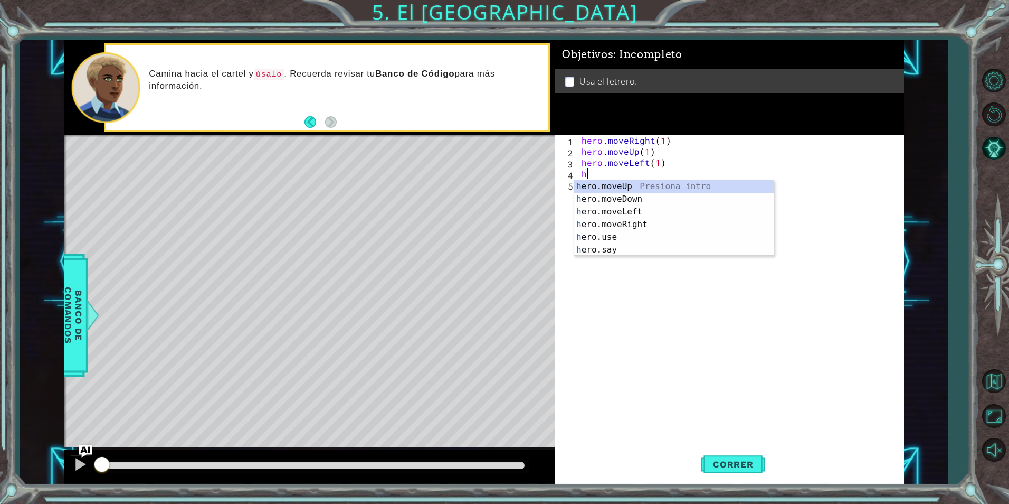
click at [640, 182] on div "h ero.moveUp Presiona intro h ero.moveDown Presiona intro h ero.moveLeft Presio…" at bounding box center [674, 230] width 200 height 101
type textarea "hero.moveUp(1)"
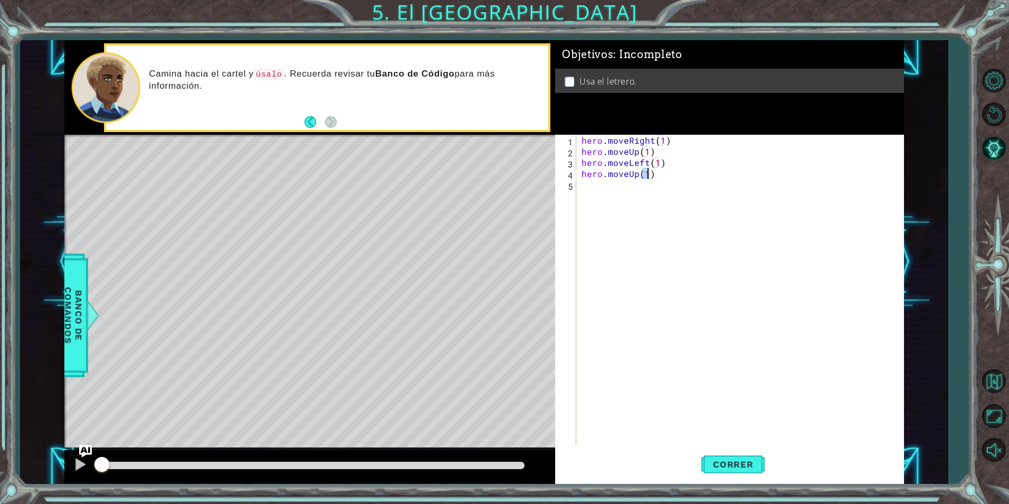
click at [621, 189] on div "hero . moveRight ( 1 ) hero . moveUp ( 1 ) hero . moveLeft ( 1 ) hero . moveUp …" at bounding box center [743, 301] width 326 height 333
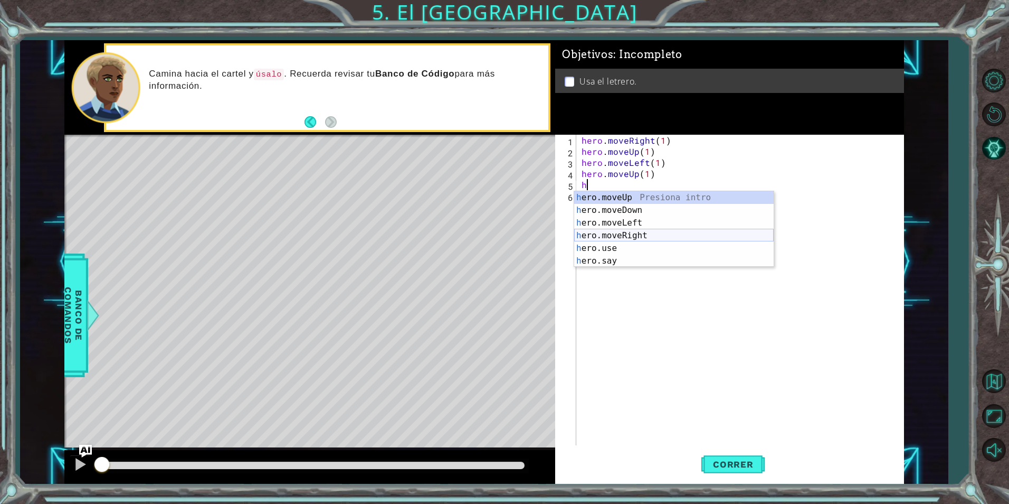
click at [636, 236] on div "h ero.moveUp Presiona intro h ero.moveDown Presiona intro h ero.moveLeft Presio…" at bounding box center [674, 241] width 200 height 101
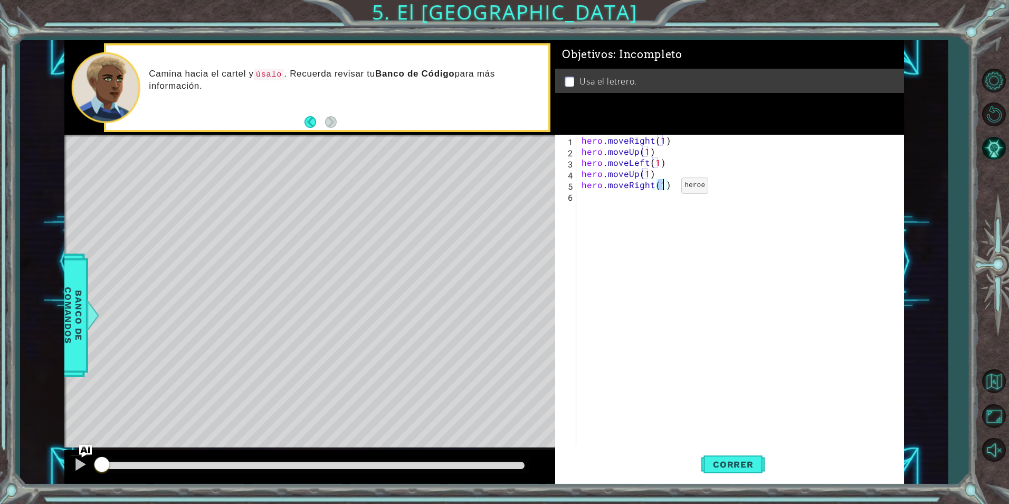
click at [664, 187] on div "hero . moveRight ( 1 ) hero . moveUp ( 1 ) hero . moveLeft ( 1 ) hero . moveUp …" at bounding box center [740, 290] width 321 height 310
type textarea "hero.moveRight(2)"
click at [676, 206] on div "hero . moveRight ( 1 ) hero . moveUp ( 1 ) hero . moveLeft ( 1 ) hero . moveUp …" at bounding box center [743, 301] width 326 height 333
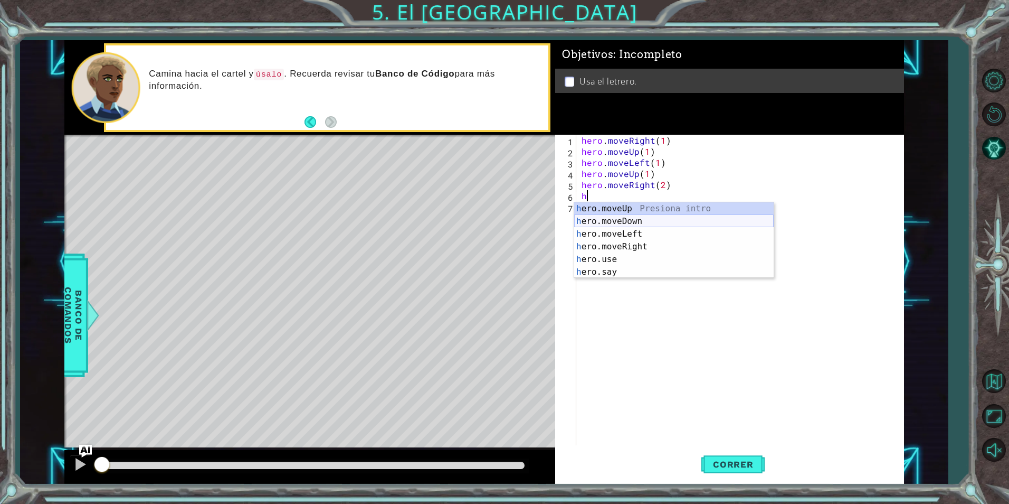
click at [678, 224] on div "h ero.moveUp Presiona intro h ero.moveDown Presiona intro h ero.moveLeft Presio…" at bounding box center [674, 252] width 200 height 101
type textarea "hero.moveDown(1)"
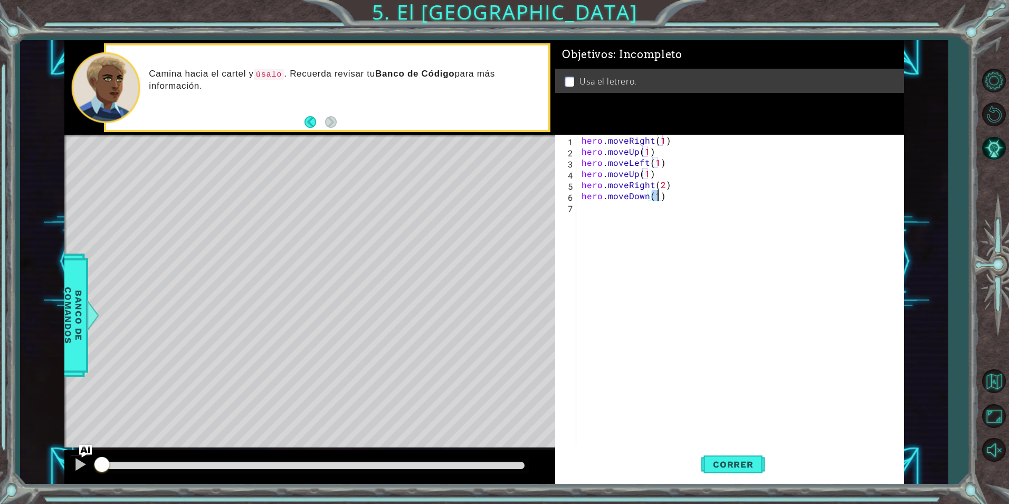
click at [678, 224] on div "hero . moveRight ( 1 ) hero . moveUp ( 1 ) hero . moveLeft ( 1 ) hero . moveUp …" at bounding box center [743, 301] width 326 height 333
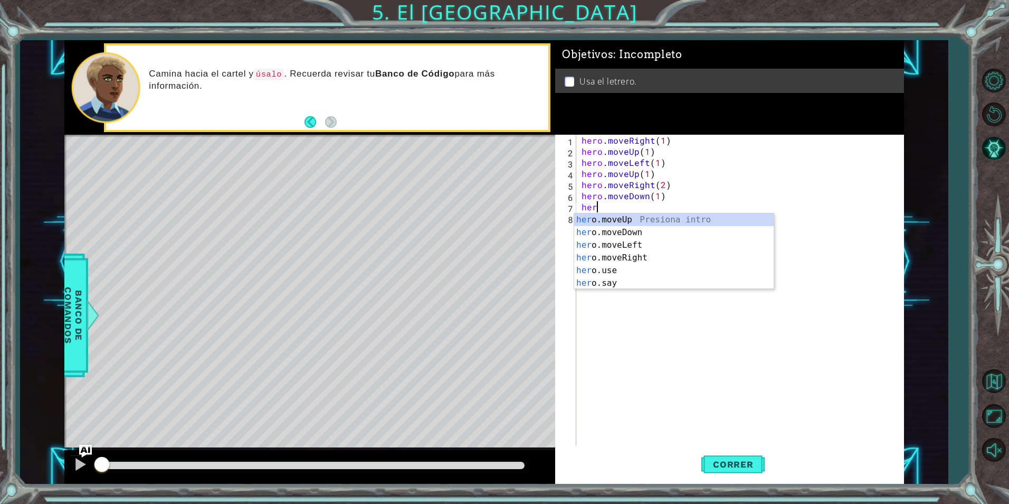
scroll to position [0, 1]
click at [648, 269] on div "her o.moveUp Presiona intro her o.moveDown Presiona intro her o.moveLeft Presio…" at bounding box center [674, 263] width 200 height 101
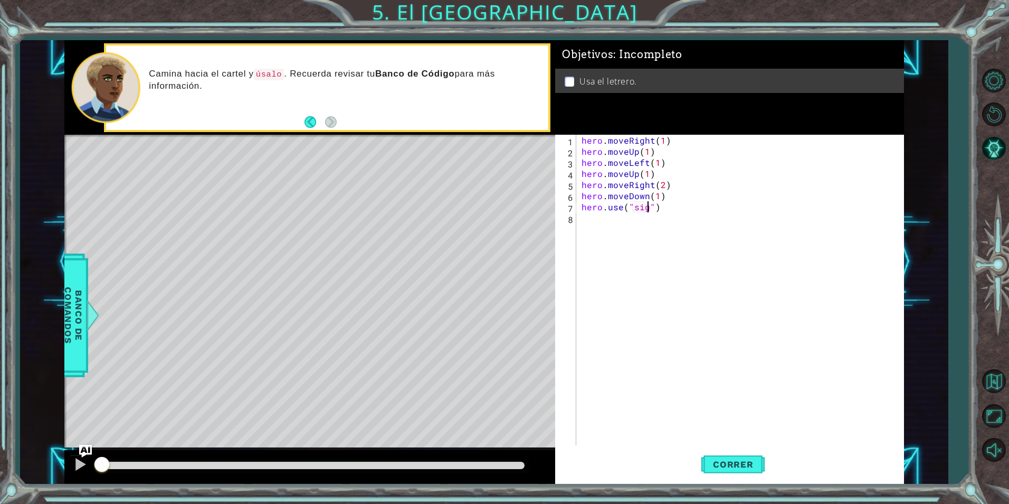
scroll to position [0, 5]
type textarea "hero.use("sign")"
click at [713, 464] on span "Correr" at bounding box center [734, 464] width 62 height 11
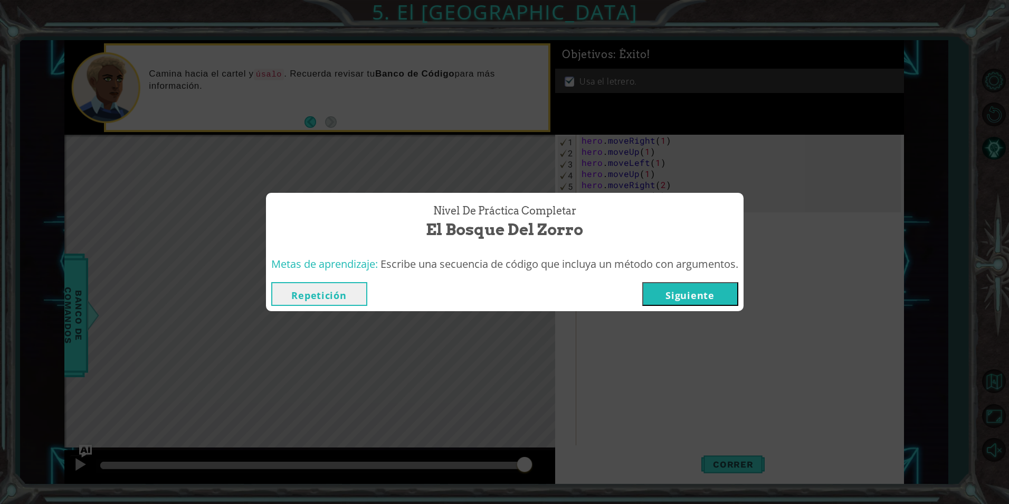
click at [712, 289] on button "Siguiente" at bounding box center [691, 294] width 96 height 24
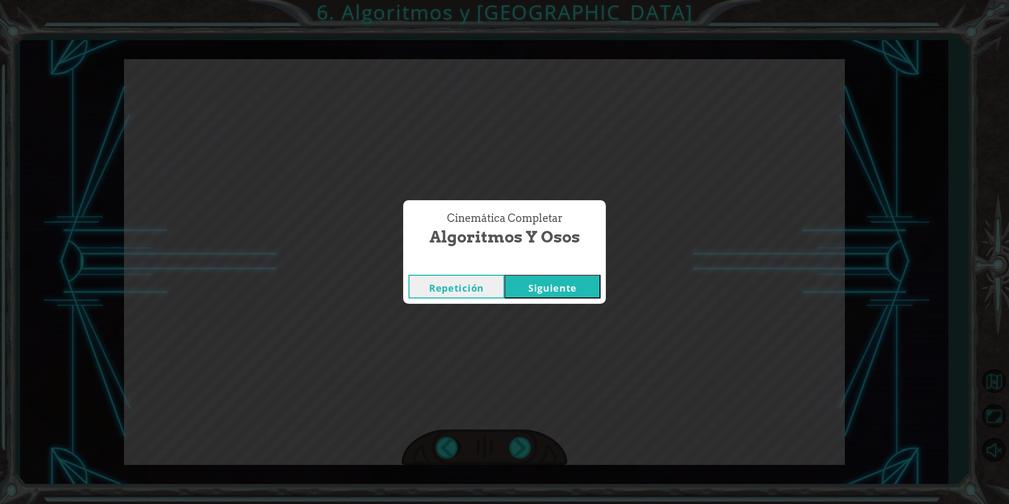
click at [536, 287] on button "Siguiente" at bounding box center [553, 287] width 96 height 24
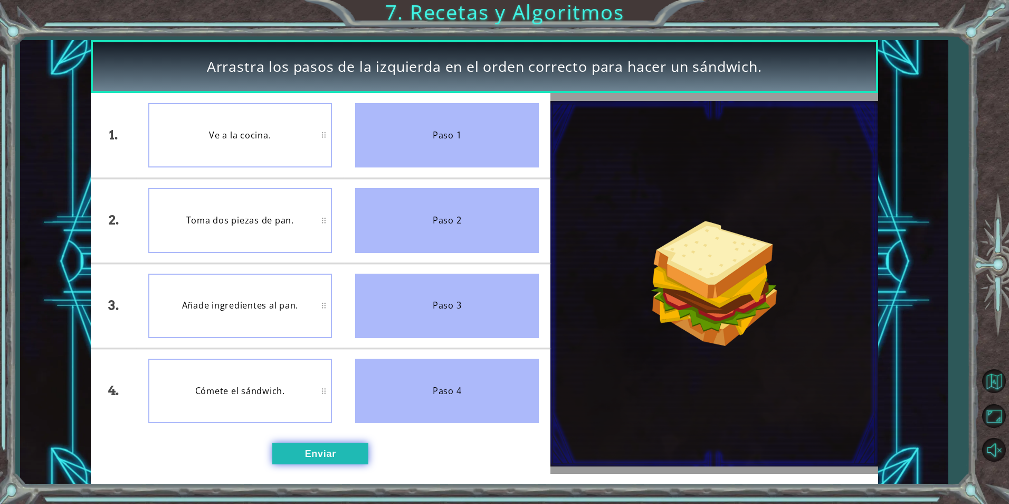
click at [344, 454] on button "Enviar" at bounding box center [320, 452] width 96 height 21
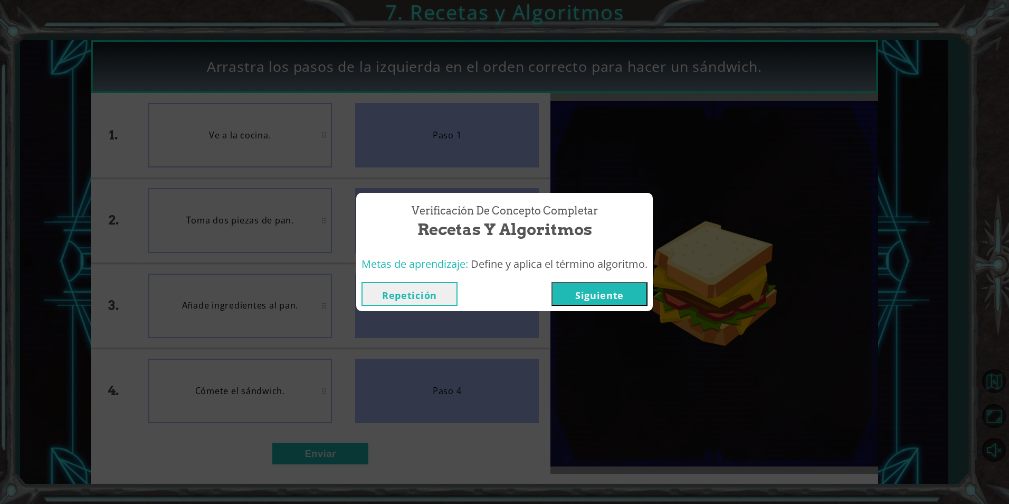
click at [573, 296] on button "Siguiente" at bounding box center [600, 294] width 96 height 24
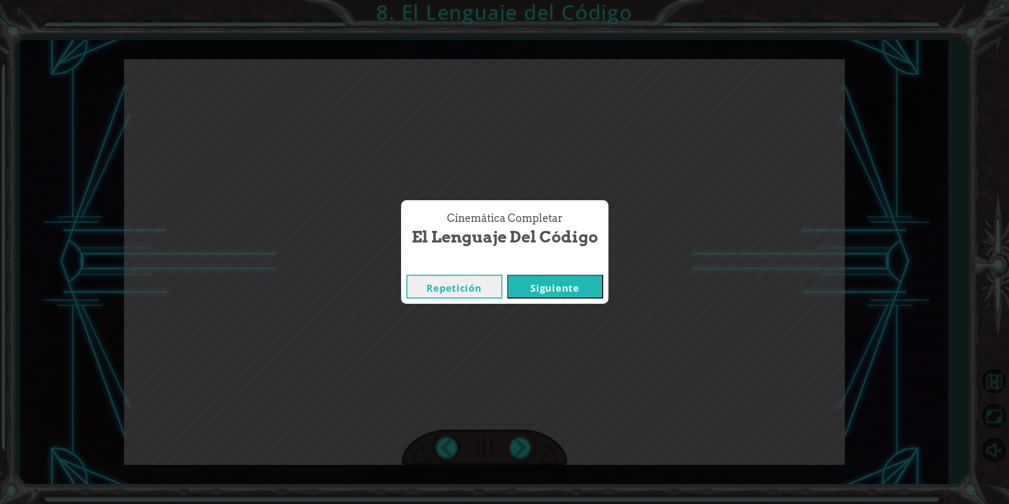
click at [554, 296] on button "Siguiente" at bounding box center [555, 287] width 96 height 24
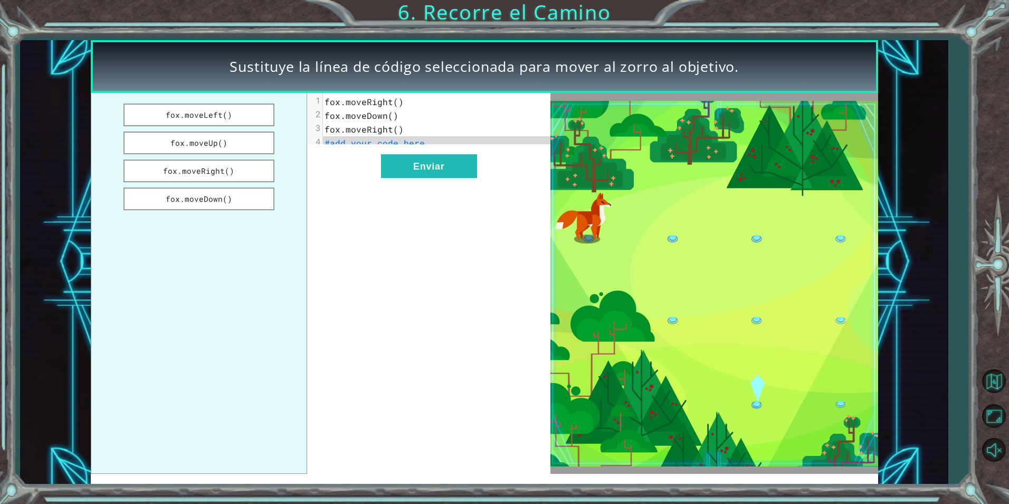
drag, startPoint x: 231, startPoint y: 199, endPoint x: 392, endPoint y: 144, distance: 169.6
click at [392, 144] on div "fox.moveLeft() fox.moveUp() fox.moveRight() fox.moveDown() xxxxxxxxxx 4 1 fox.m…" at bounding box center [321, 283] width 460 height 381
click at [268, 195] on button "fox.moveDown()" at bounding box center [199, 198] width 151 height 23
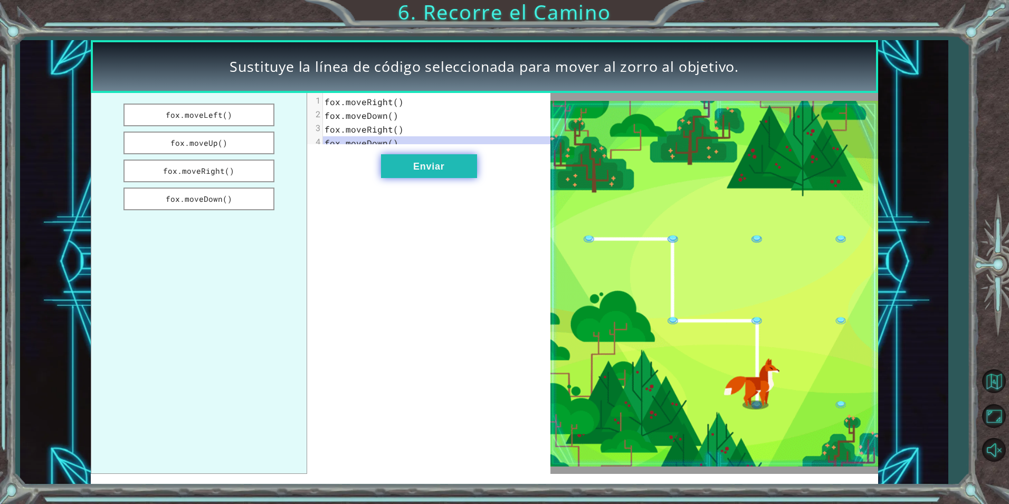
click at [413, 178] on button "Enviar" at bounding box center [429, 166] width 96 height 24
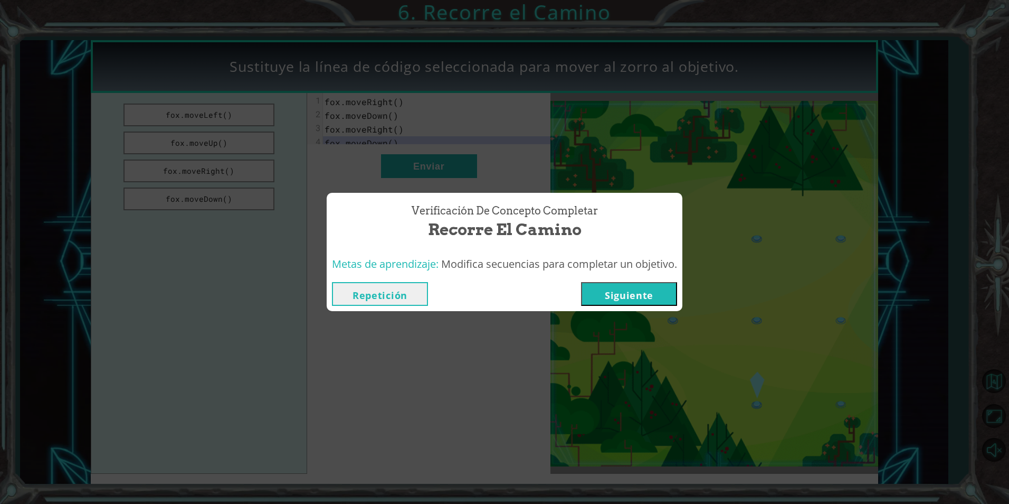
click at [628, 299] on button "Siguiente" at bounding box center [629, 294] width 96 height 24
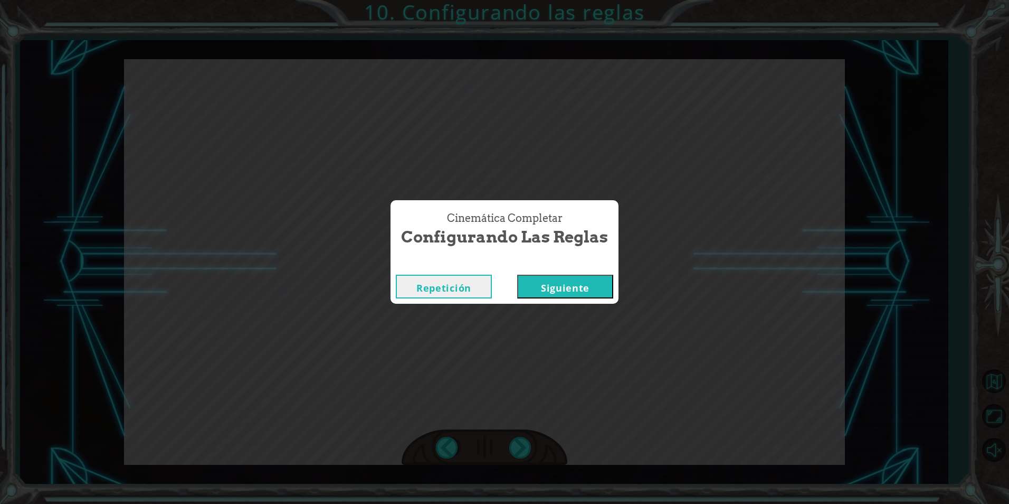
click at [549, 282] on button "Siguiente" at bounding box center [565, 287] width 96 height 24
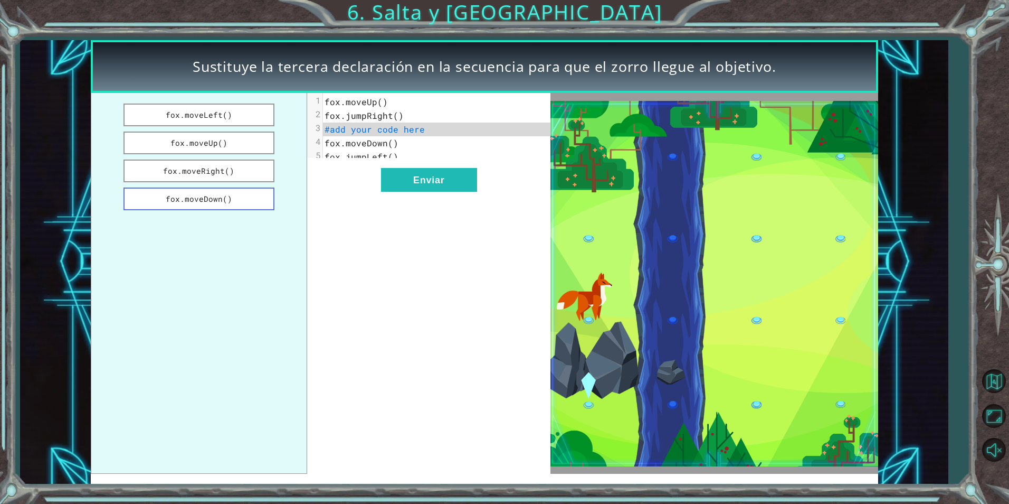
click at [252, 193] on button "fox.moveDown()" at bounding box center [199, 198] width 151 height 23
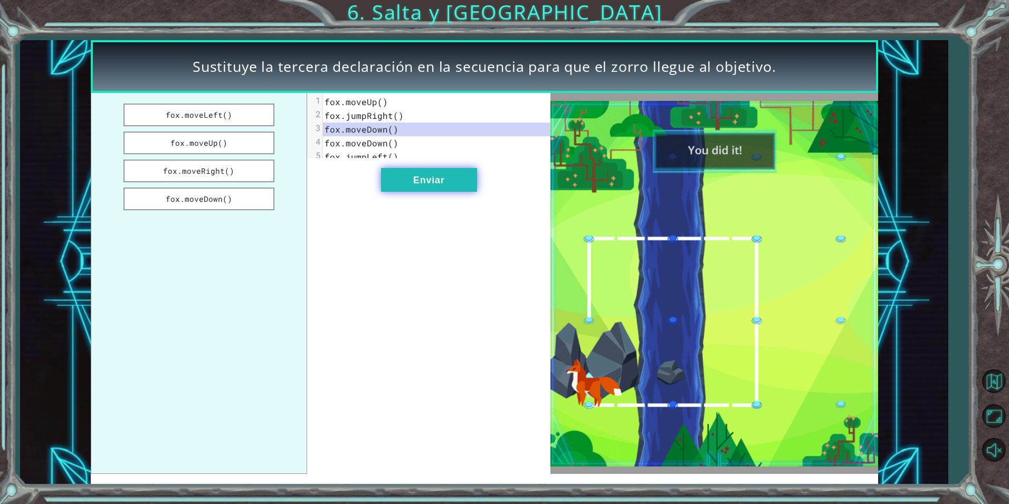
click at [430, 190] on button "Enviar" at bounding box center [429, 180] width 96 height 24
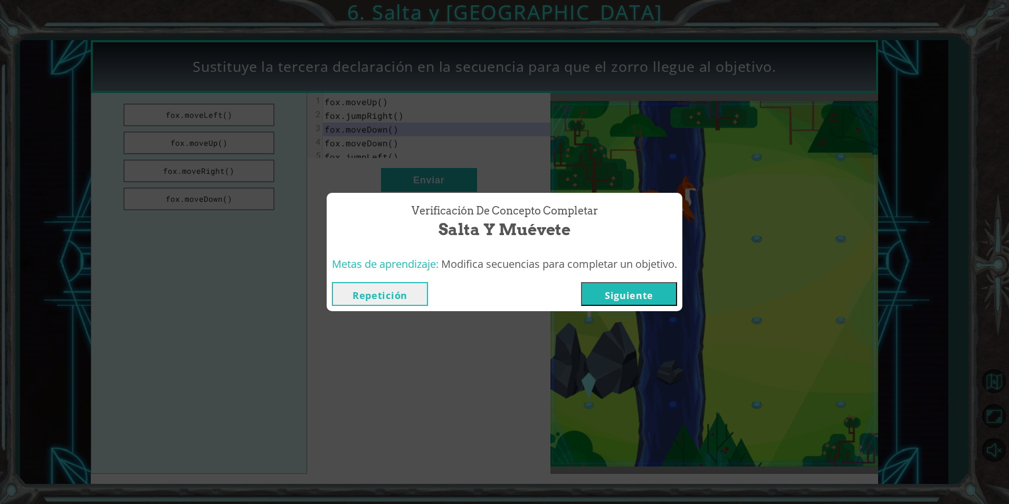
click at [612, 291] on button "Siguiente" at bounding box center [629, 294] width 96 height 24
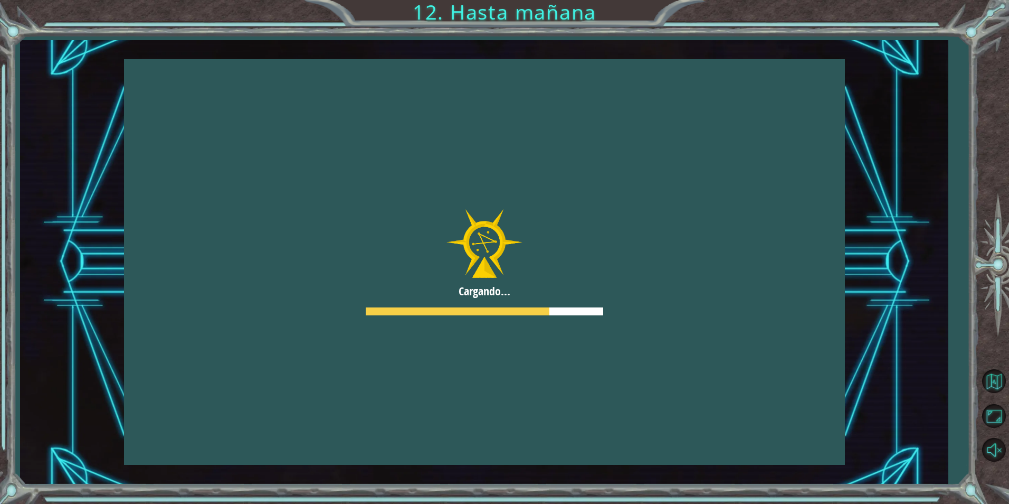
click at [614, 296] on button "Siguiente" at bounding box center [629, 294] width 96 height 24
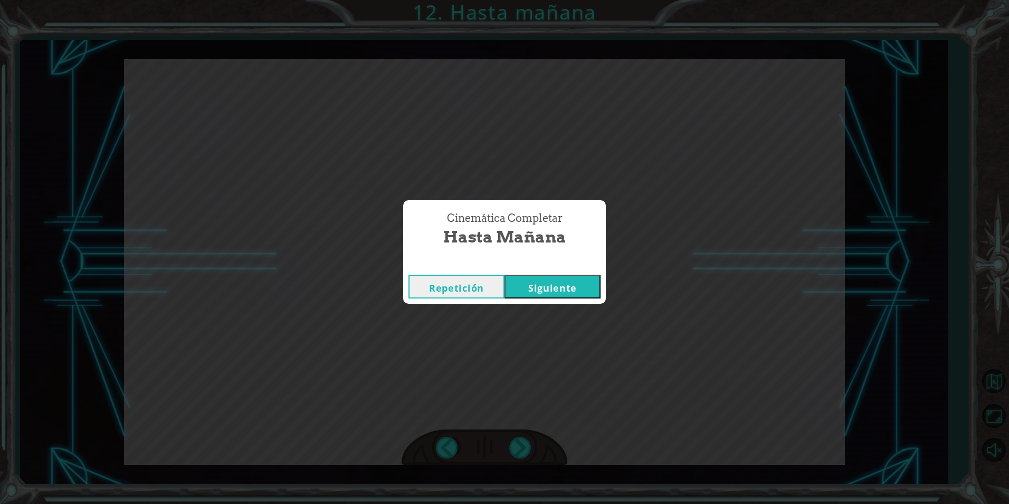
click at [557, 284] on button "Siguiente" at bounding box center [553, 287] width 96 height 24
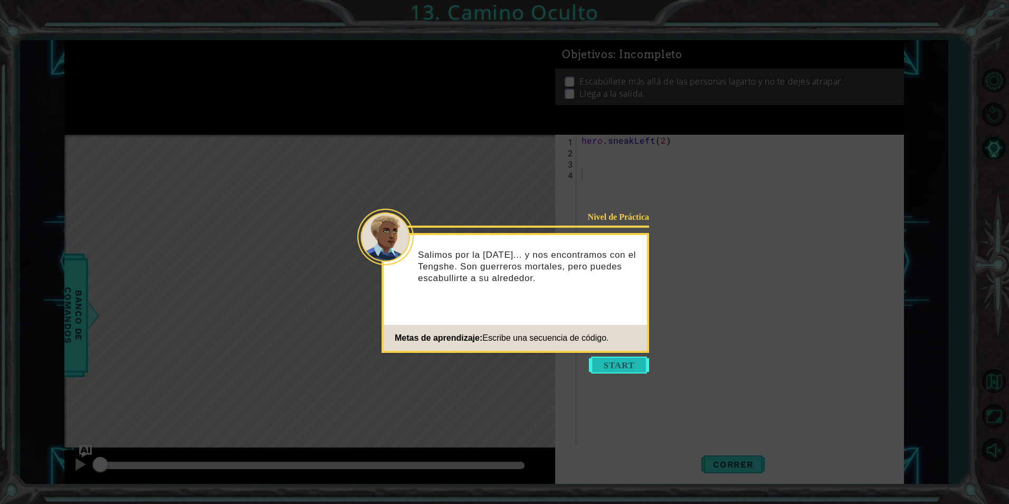
click at [612, 362] on button "Start" at bounding box center [619, 364] width 60 height 17
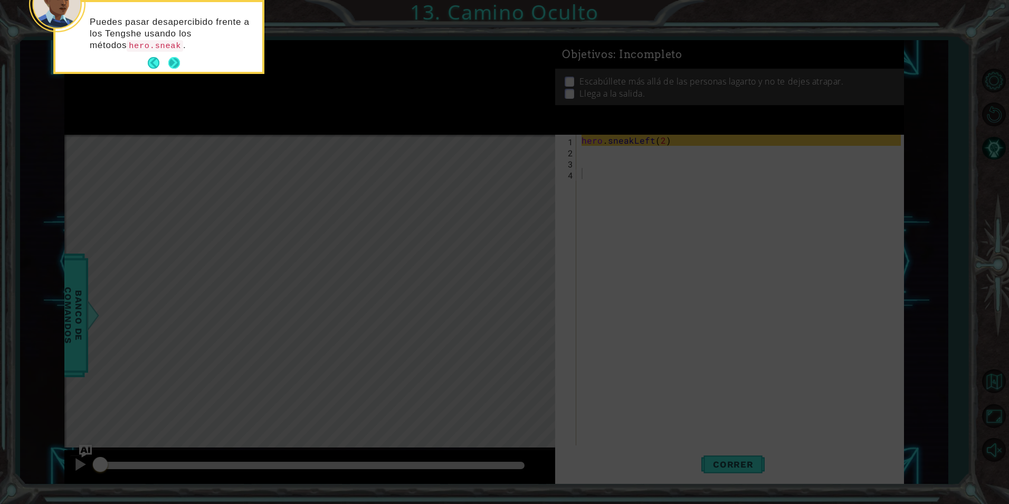
click at [177, 61] on button "Next" at bounding box center [174, 63] width 20 height 20
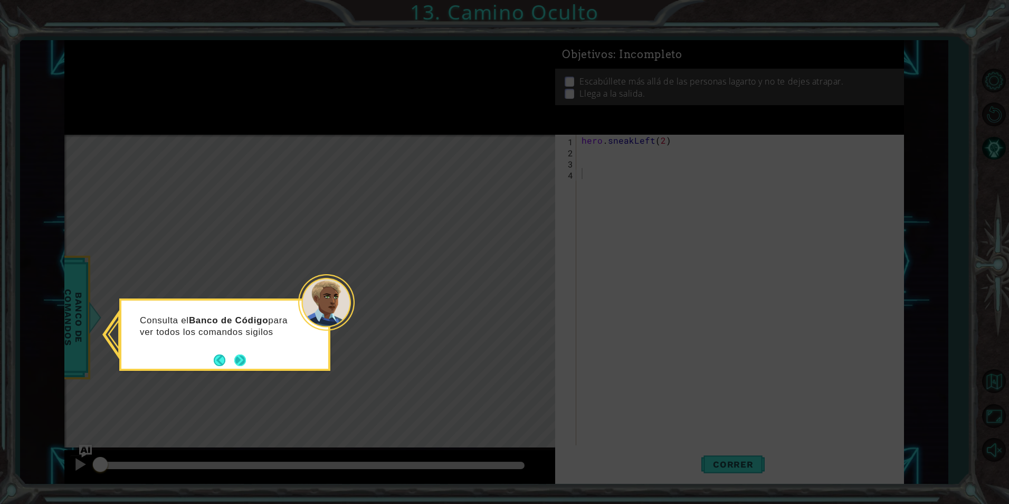
click at [243, 363] on button "Next" at bounding box center [240, 360] width 19 height 19
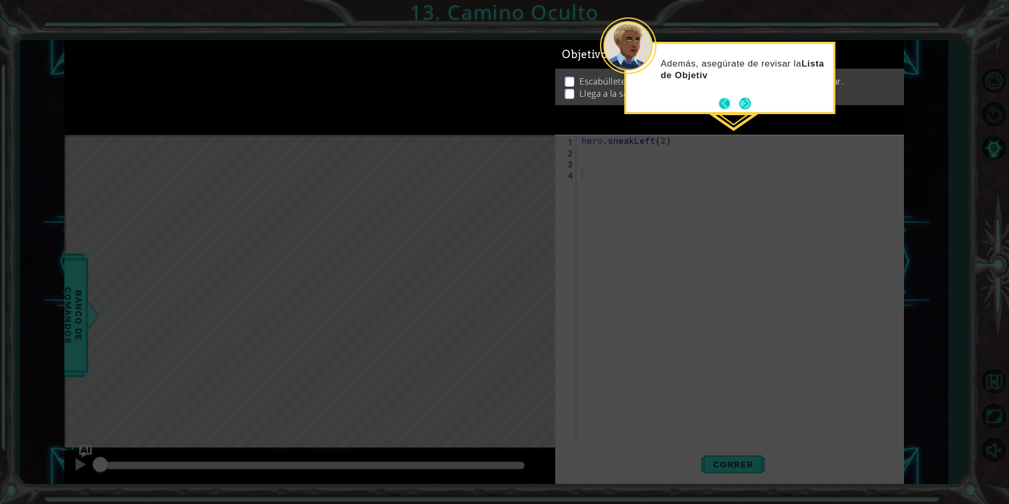
click at [737, 108] on button "Back" at bounding box center [729, 104] width 21 height 12
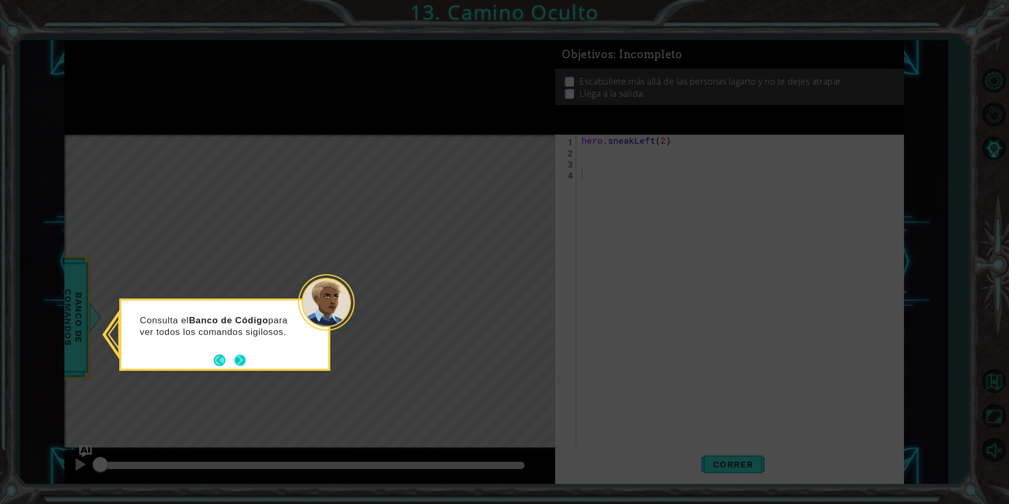
click at [244, 366] on button "Next" at bounding box center [240, 360] width 18 height 18
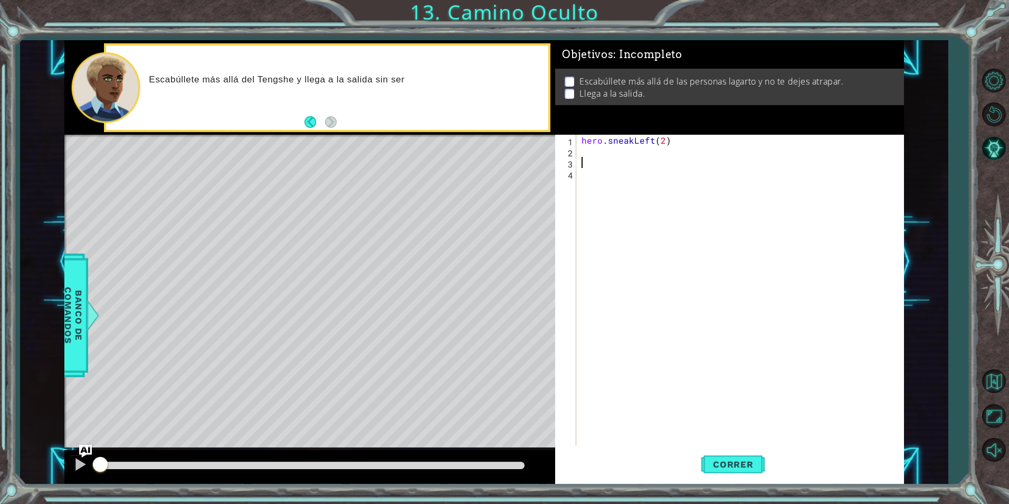
click at [650, 160] on div "hero . sneakLeft ( 2 )" at bounding box center [743, 301] width 326 height 333
click at [649, 153] on div "hero . sneakLeft ( 2 )" at bounding box center [743, 301] width 326 height 333
click at [722, 461] on span "Correr" at bounding box center [734, 464] width 62 height 11
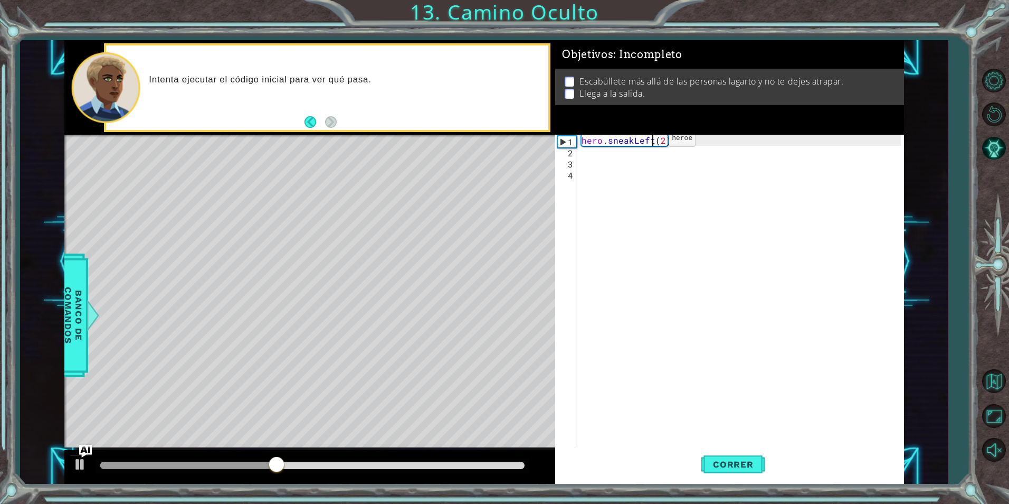
click at [651, 141] on div "hero . sneakLeft ( 2 )" at bounding box center [743, 301] width 326 height 333
type textarea "hero.sneakLeft(2)"
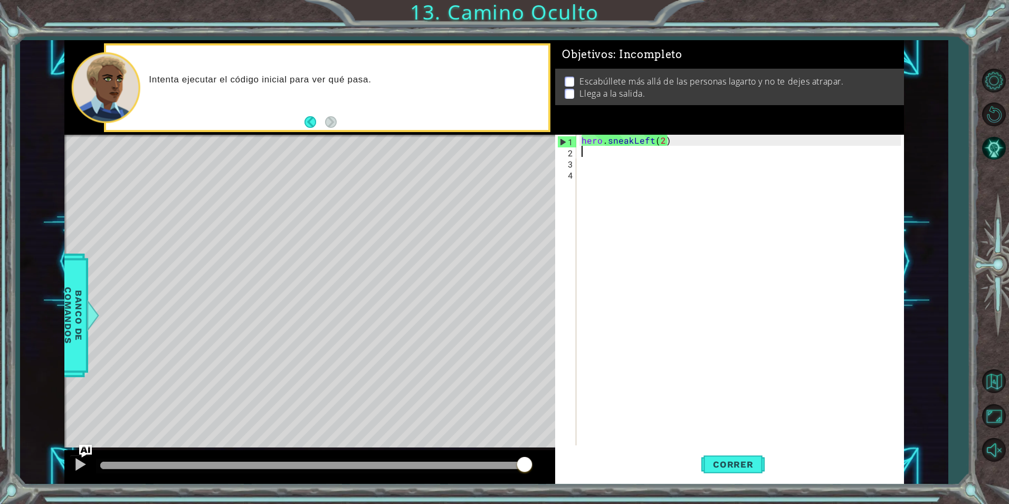
click at [664, 153] on div "hero . sneakLeft ( 2 )" at bounding box center [743, 301] width 326 height 333
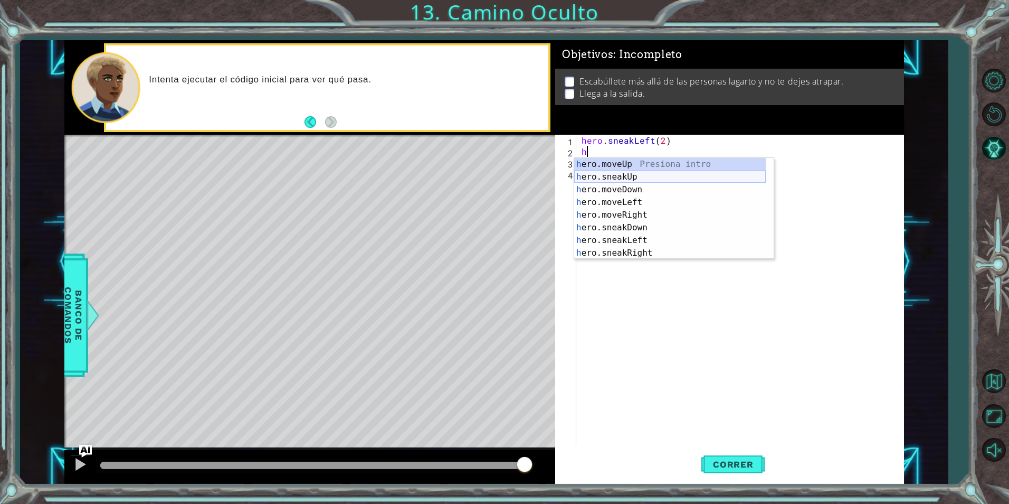
click at [691, 174] on div "h ero.moveUp Presiona intro h ero.sneakUp Presiona intro h ero.moveDown Presion…" at bounding box center [670, 221] width 192 height 127
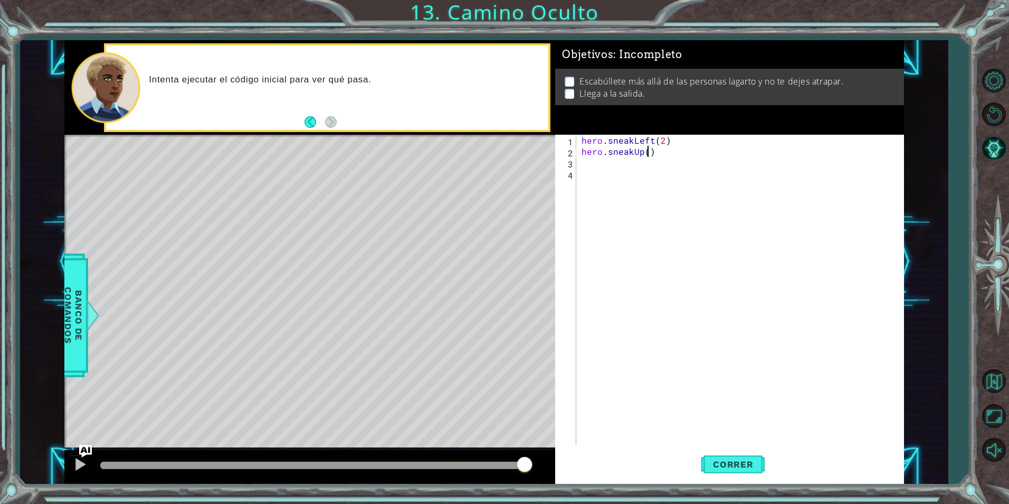
type textarea "hero.sneakUp(2)"
click at [654, 164] on div "hero . sneakLeft ( 2 ) hero . sneakUp ( 2 )" at bounding box center [743, 301] width 326 height 333
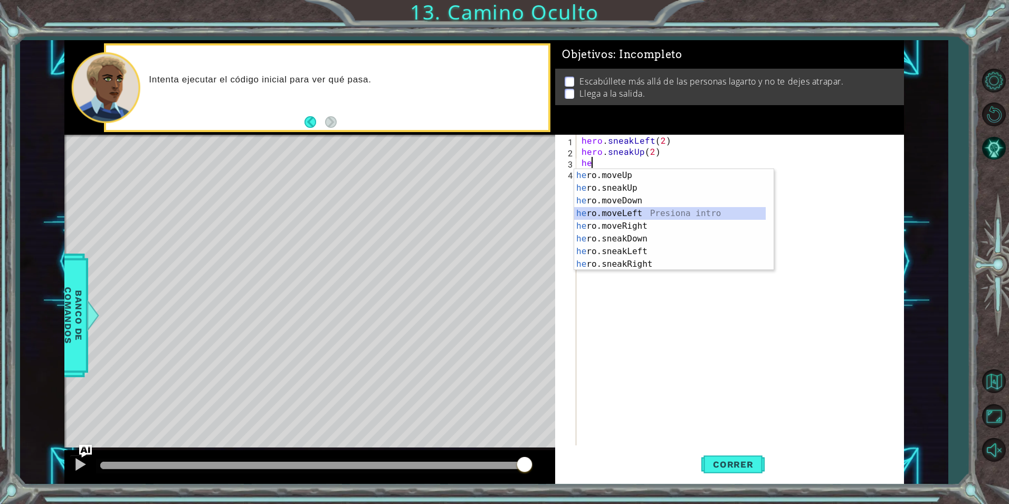
click at [659, 208] on div "he ro.moveUp Presiona intro he ro.sneakUp Presiona intro he ro.moveDown Presion…" at bounding box center [670, 232] width 192 height 127
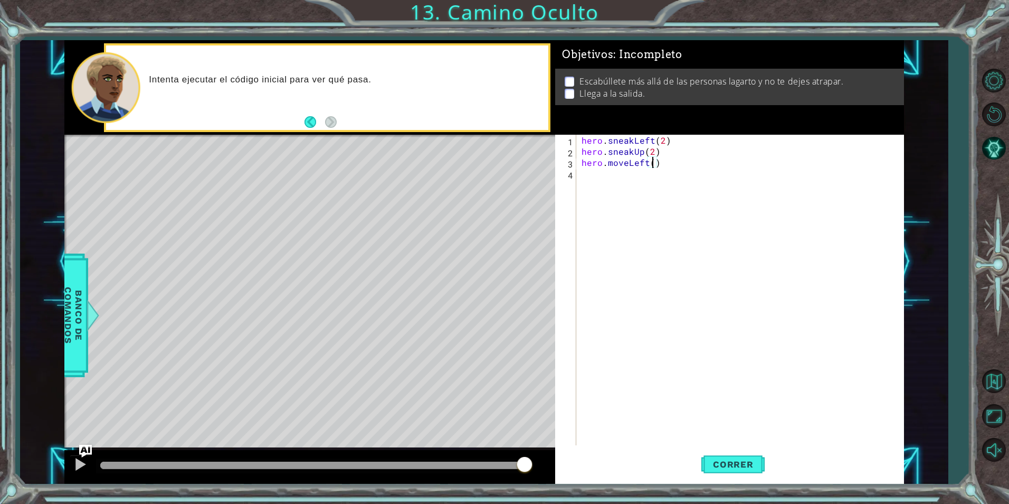
scroll to position [0, 5]
type textarea "hero.moveLeft(2)"
click at [735, 456] on button "Correr" at bounding box center [733, 464] width 63 height 35
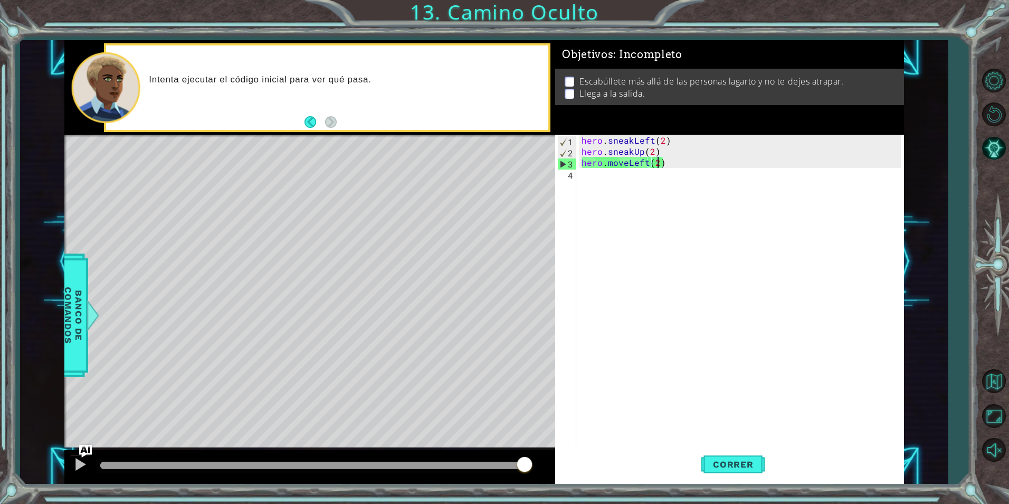
click at [641, 179] on div "hero . sneakLeft ( 2 ) hero . sneakUp ( 2 ) hero . moveLeft ( 2 )" at bounding box center [743, 301] width 326 height 333
click at [642, 161] on div "hero . sneakLeft ( 2 ) hero . sneakUp ( 2 ) hero . moveLeft ( 2 )" at bounding box center [743, 301] width 326 height 333
click at [644, 161] on div "hero . sneakLeft ( 2 ) hero . sneakUp ( 2 ) hero . moveLeft ( 2 )" at bounding box center [743, 301] width 326 height 333
click at [646, 164] on div "hero . sneakLeft ( 2 ) hero . sneakUp ( 2 ) hero . moveLeft ( 2 )" at bounding box center [743, 301] width 326 height 333
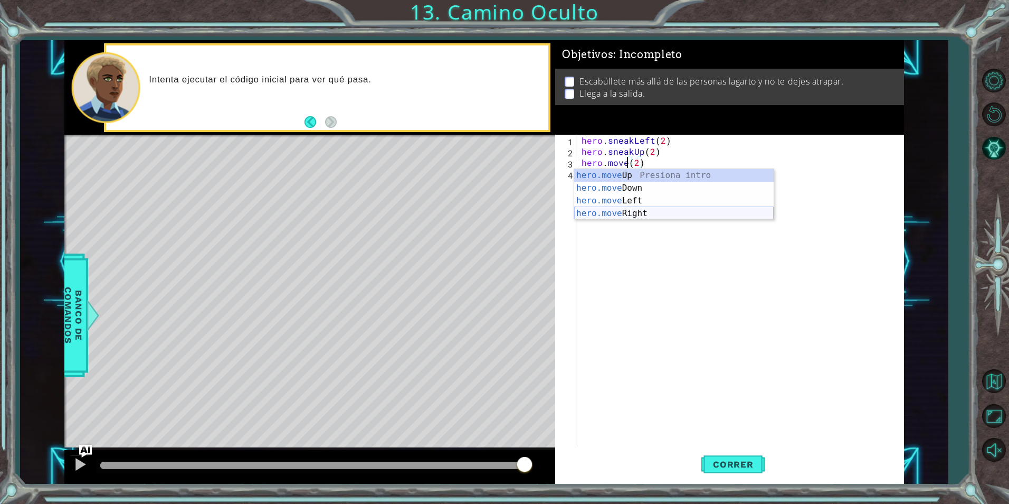
click at [656, 212] on div "hero.move Up Presiona intro hero.move Down Presiona intro hero.move Left Presio…" at bounding box center [674, 207] width 200 height 76
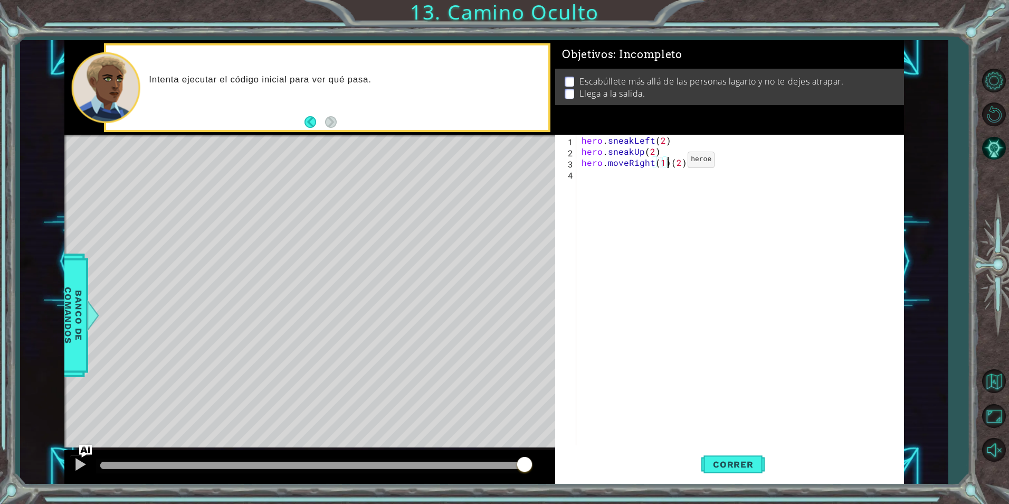
click at [670, 162] on div "hero . sneakLeft ( 2 ) hero . sneakUp ( 2 ) hero . moveRight ( 1 ) ( 2 )" at bounding box center [743, 301] width 326 height 333
click at [716, 460] on span "Correr" at bounding box center [734, 464] width 62 height 11
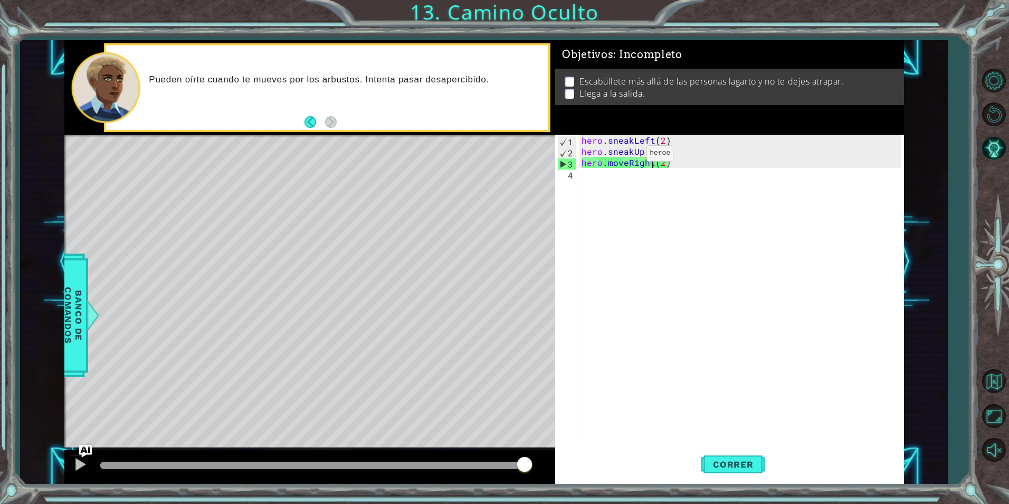
click at [628, 156] on div "hero . sneakLeft ( 2 ) hero . sneakUp ( 2 ) hero . moveRight ( 2 )" at bounding box center [743, 301] width 326 height 333
click at [627, 161] on div "hero . sneakLeft ( 2 ) hero . sneakUp ( 2 ) hero . moveRight ( 2 )" at bounding box center [743, 301] width 326 height 333
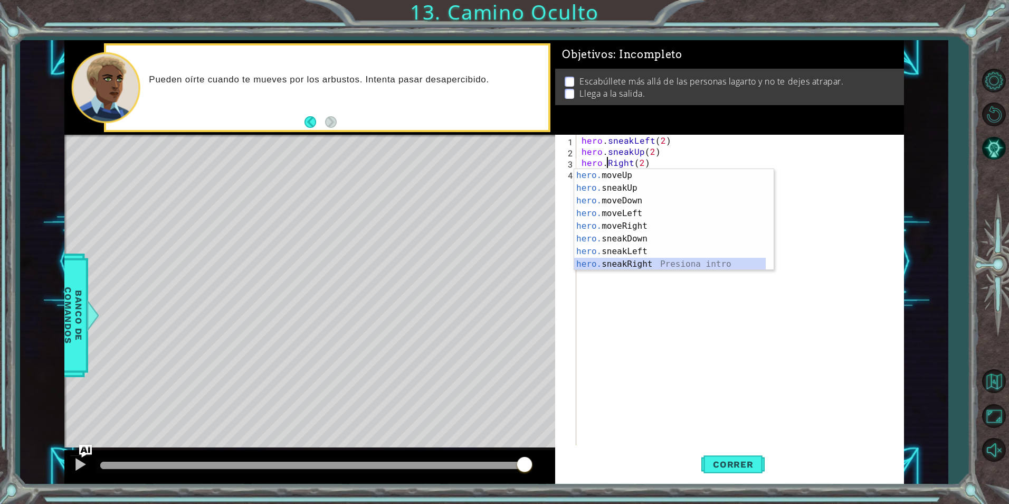
click at [635, 268] on div "hero. moveUp Presiona intro hero. sneakUp Presiona intro hero. moveDown Presion…" at bounding box center [670, 232] width 192 height 127
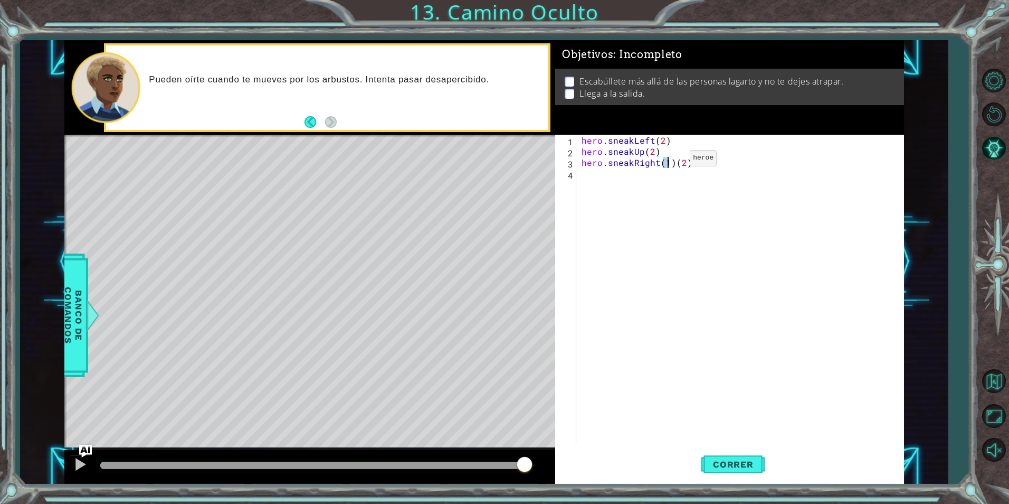
click at [672, 161] on div "hero . sneakLeft ( 2 ) hero . sneakUp ( 2 ) hero . sneakRight ( 1 ) ( 2 )" at bounding box center [743, 301] width 326 height 333
type textarea "hero.sneakRight(2)"
click at [716, 468] on span "Correr" at bounding box center [734, 464] width 62 height 11
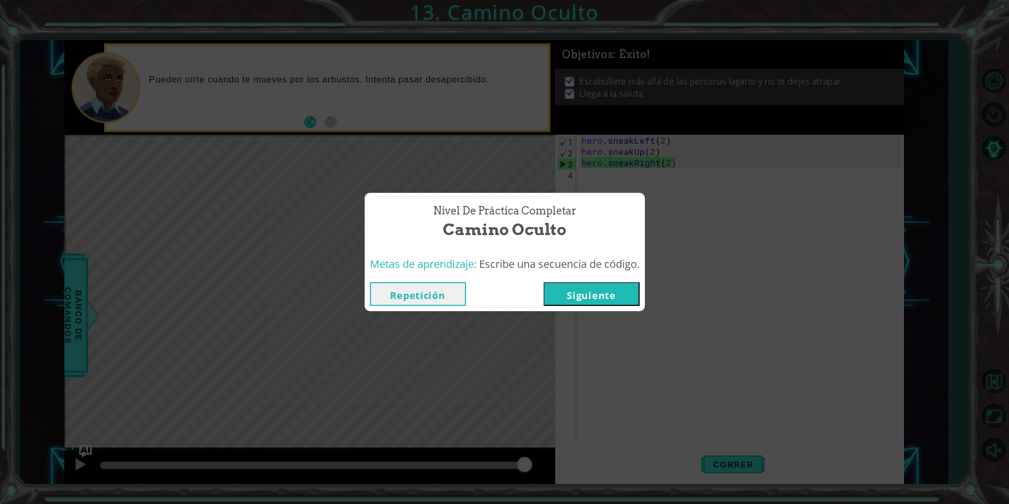
click at [580, 295] on button "Siguiente" at bounding box center [592, 294] width 96 height 24
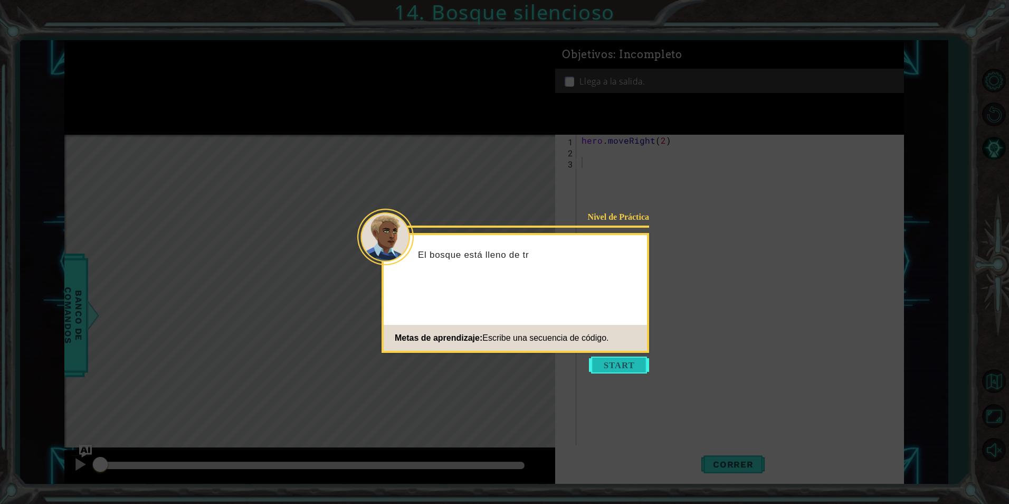
click at [601, 370] on button "Start" at bounding box center [619, 364] width 60 height 17
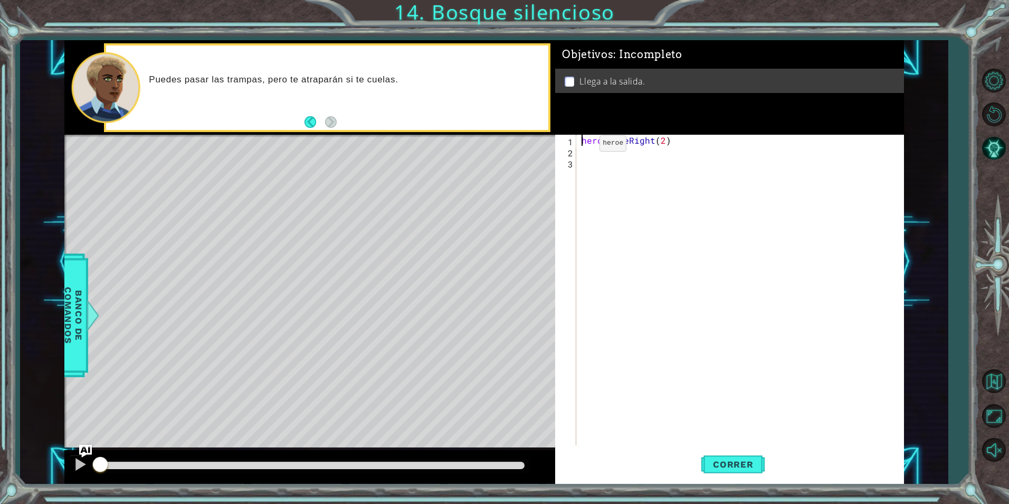
click at [582, 146] on div "hero . moveRight ( 2 )" at bounding box center [743, 301] width 326 height 333
type textarea "hero.moveRight(2)"
click at [582, 148] on div "hero . moveRight ( 2 )" at bounding box center [743, 301] width 326 height 333
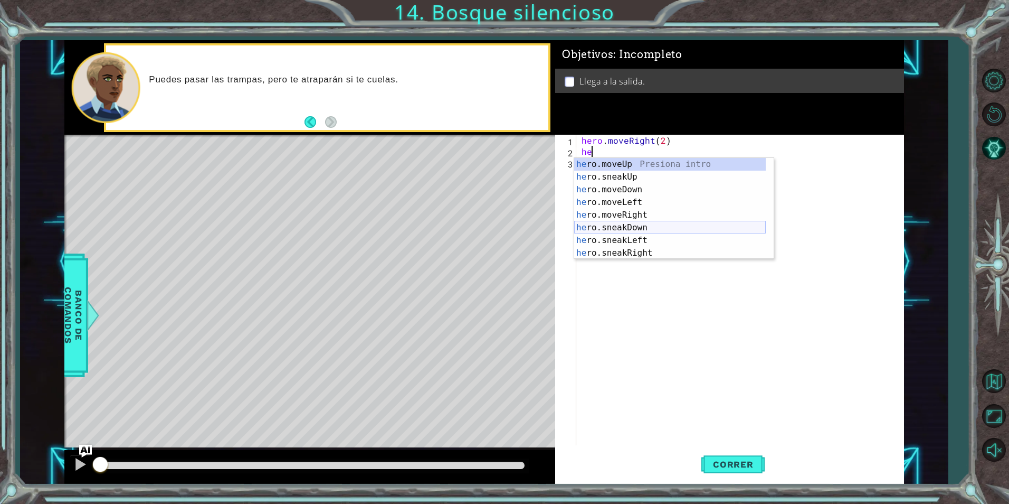
click at [658, 225] on div "he ro.moveUp Presiona intro he ro.sneakUp Presiona intro he ro.moveDown Presion…" at bounding box center [670, 221] width 192 height 127
type textarea "hero.sneakDown(1)"
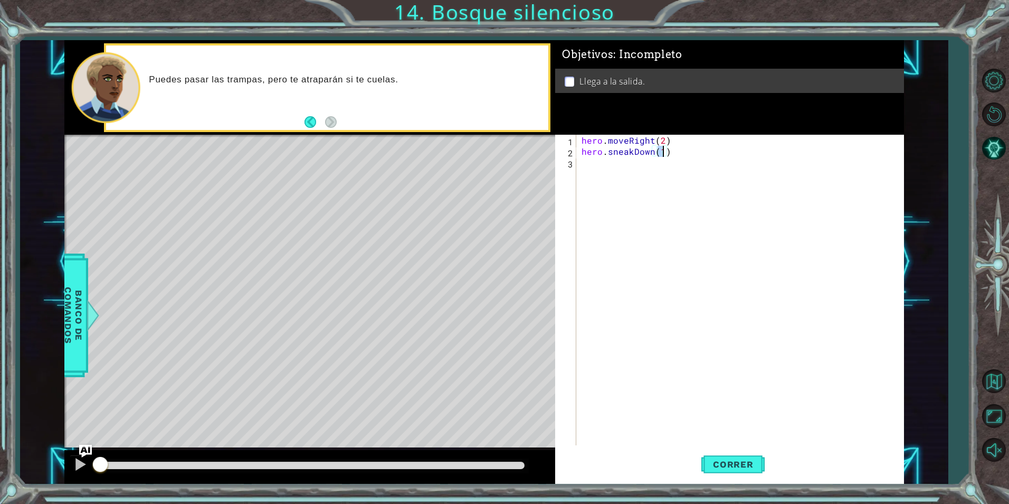
click at [587, 169] on div "hero . moveRight ( 2 ) hero . sneakDown ( 1 )" at bounding box center [743, 301] width 326 height 333
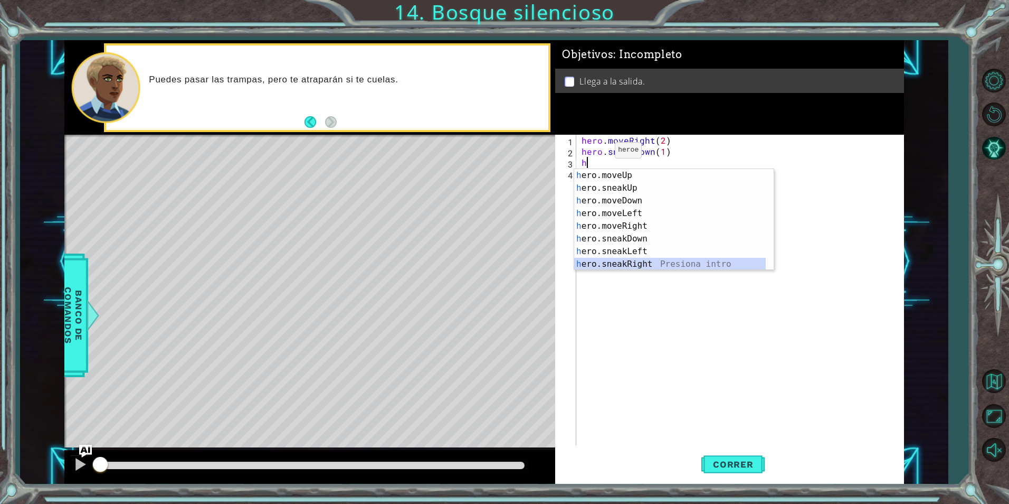
click at [637, 258] on div "h ero.moveUp Presiona intro h ero.sneakUp Presiona intro h ero.moveDown Presion…" at bounding box center [670, 232] width 192 height 127
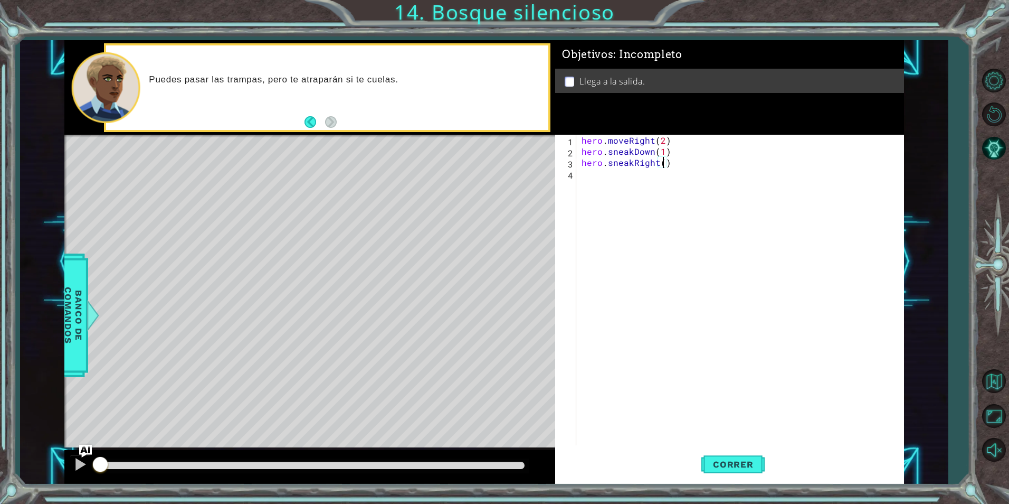
type textarea "hero.sneakRight(2)"
click at [664, 191] on div "hero . moveRight ( 2 ) hero . sneakDown ( 1 ) hero . sneakRight ( 2 )" at bounding box center [743, 301] width 326 height 333
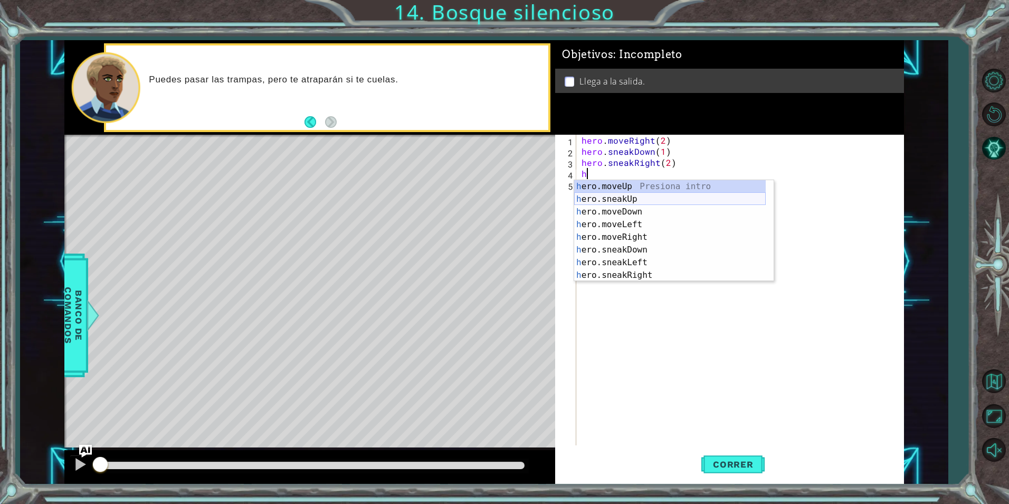
click at [659, 200] on div "h ero.moveUp Presiona intro h ero.sneakUp Presiona intro h ero.moveDown Presion…" at bounding box center [670, 243] width 192 height 127
type textarea "hero.sneakUp(1)"
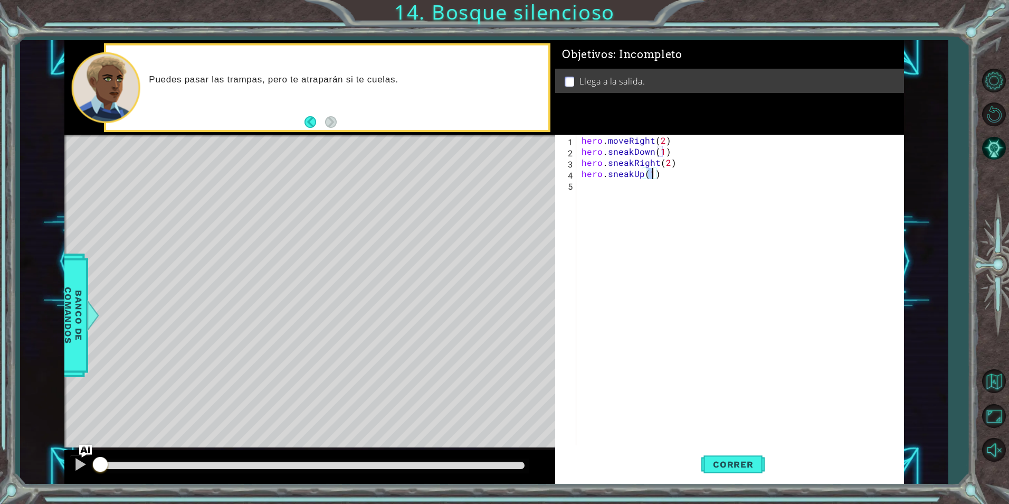
click at [654, 195] on div "hero . moveRight ( 2 ) hero . sneakDown ( 1 ) hero . sneakRight ( 2 ) hero . sn…" at bounding box center [743, 301] width 326 height 333
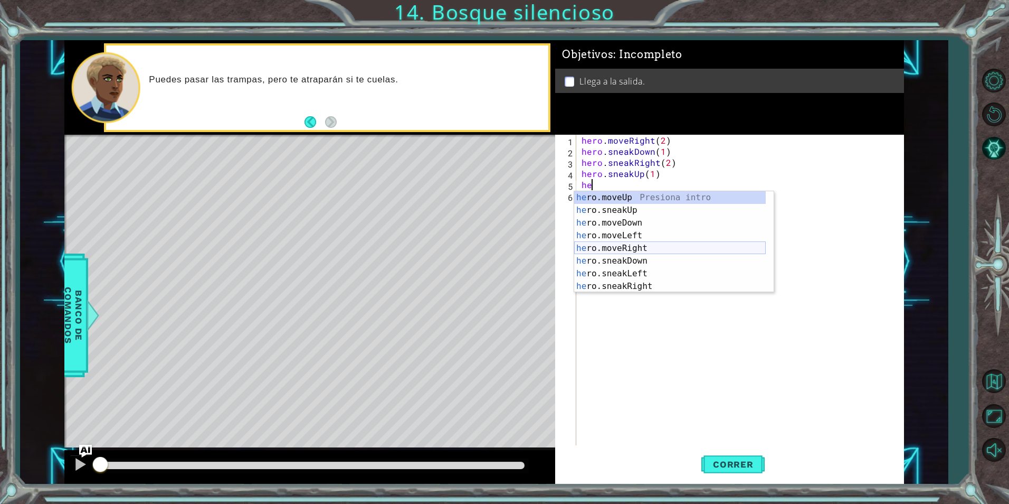
click at [658, 243] on div "he ro.moveUp Presiona intro he ro.sneakUp Presiona intro he ro.moveDown Presion…" at bounding box center [670, 254] width 192 height 127
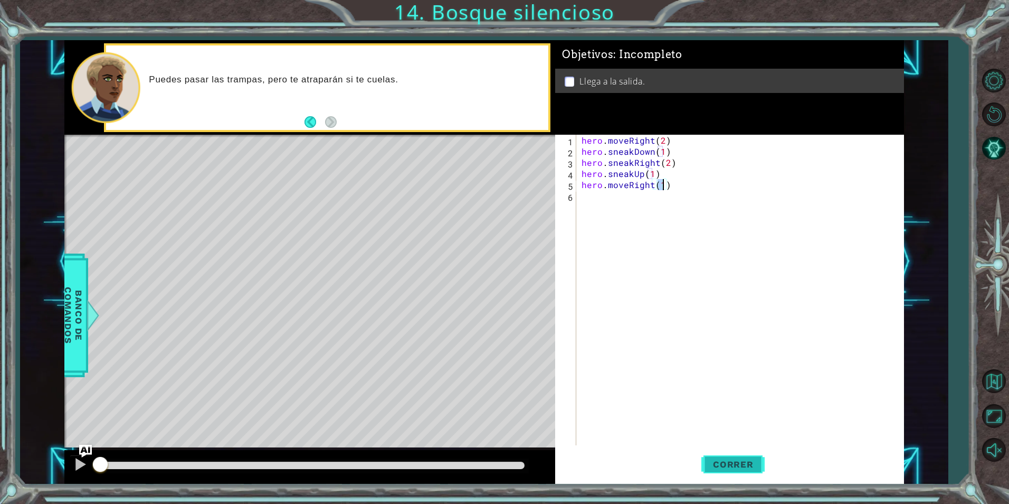
type textarea "hero.moveRight(1)"
click at [712, 464] on span "Correr" at bounding box center [734, 464] width 62 height 11
click at [710, 455] on button "Correr" at bounding box center [733, 464] width 63 height 35
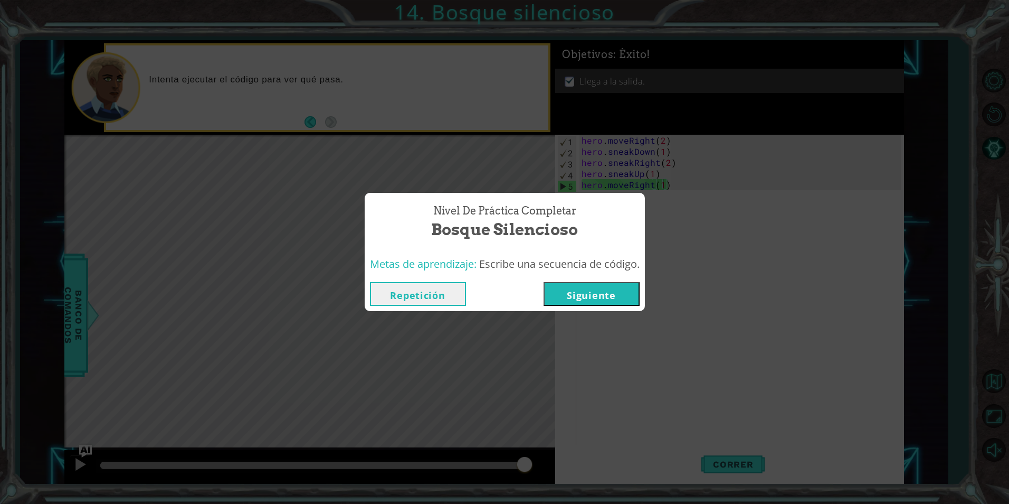
click at [625, 291] on button "Siguiente" at bounding box center [592, 294] width 96 height 24
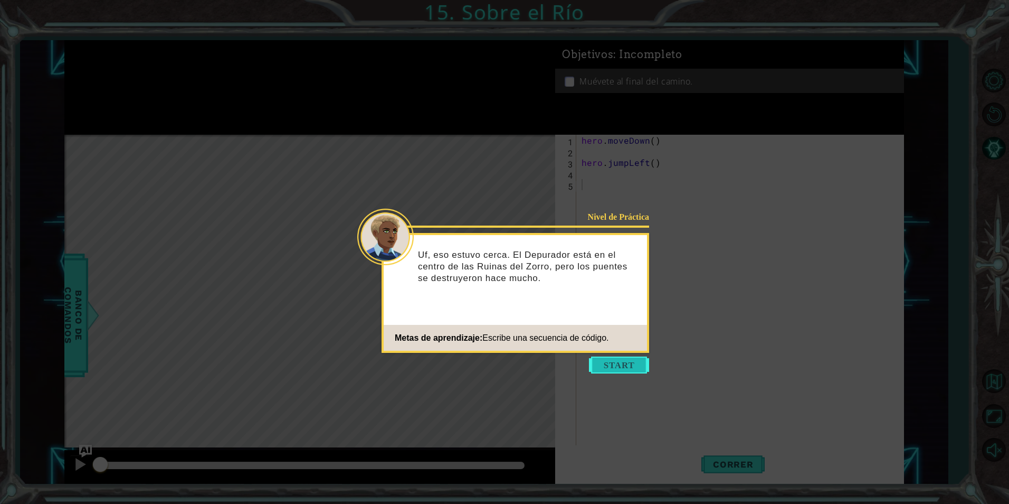
click at [621, 361] on button "Start" at bounding box center [619, 364] width 60 height 17
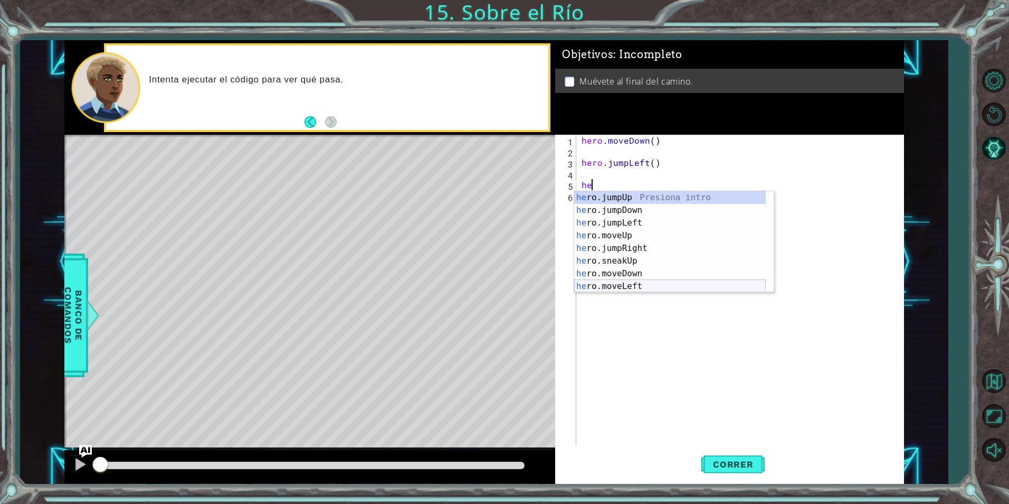
click at [648, 283] on div "he ro.jumpUp Presiona intro he ro.jumpDown Presiona intro he ro.jumpLeft Presio…" at bounding box center [670, 254] width 192 height 127
type textarea "hero.moveLeft(1)"
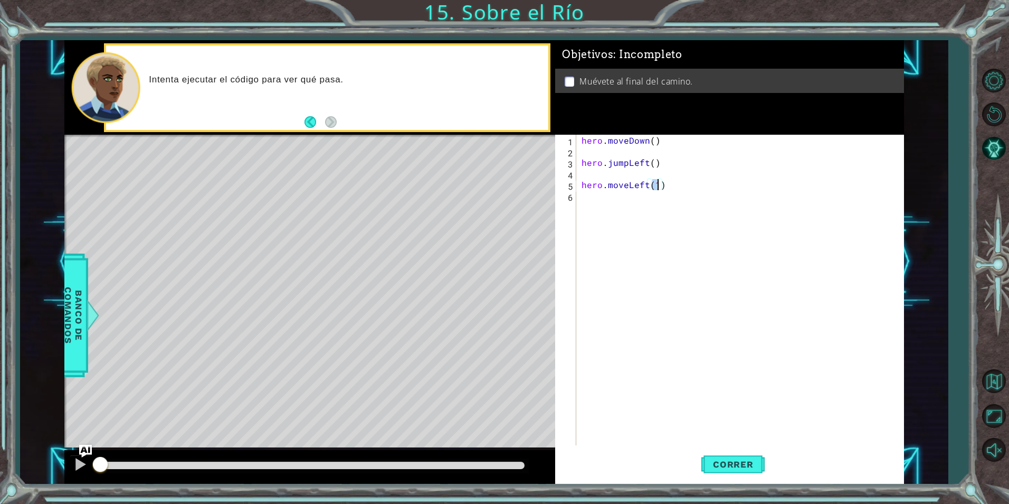
click at [598, 206] on div "hero . moveDown ( ) hero . jumpLeft ( ) hero . moveLeft ( 1 )" at bounding box center [743, 301] width 326 height 333
type textarea "h"
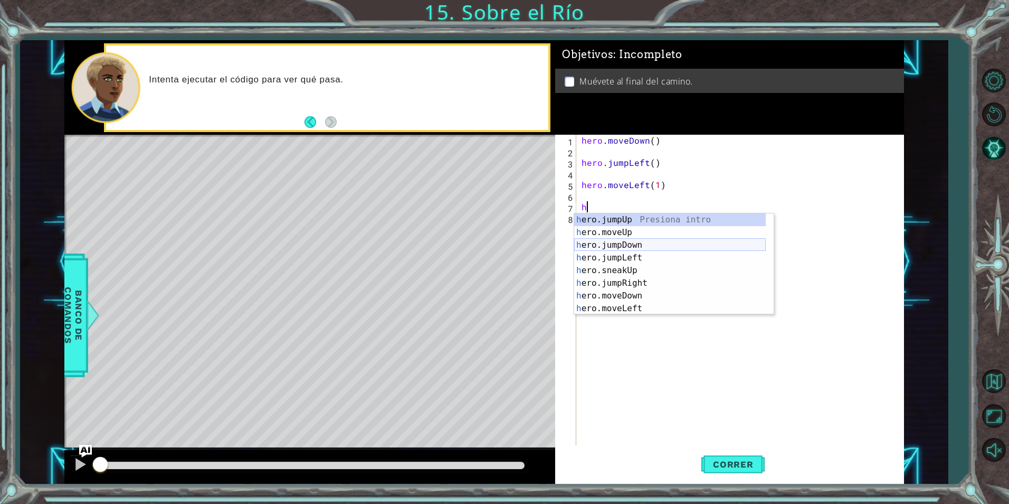
click at [612, 246] on div "h ero.jumpUp Presiona intro h ero.moveUp Presiona intro h ero.jumpDown Presiona…" at bounding box center [670, 276] width 192 height 127
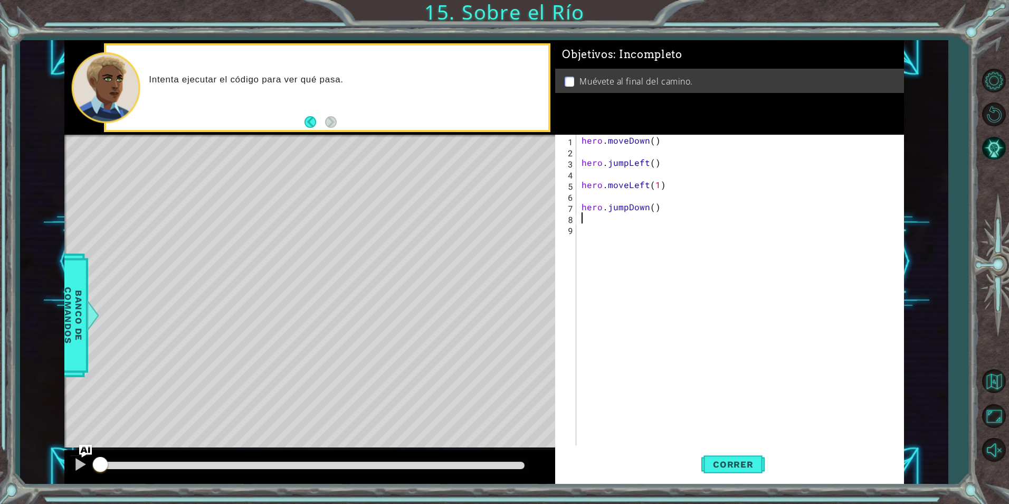
click at [609, 241] on div "hero . moveDown ( ) hero . jumpLeft ( ) hero . moveLeft ( 1 ) hero . jumpDown (…" at bounding box center [743, 301] width 326 height 333
click at [601, 221] on div "hero . moveDown ( ) hero . jumpLeft ( ) hero . moveLeft ( 1 ) hero . jumpDown (…" at bounding box center [743, 301] width 326 height 333
click at [593, 234] on div "hero . moveDown ( ) hero . jumpLeft ( ) hero . moveLeft ( 1 ) hero . jumpDown (…" at bounding box center [743, 301] width 326 height 333
click at [590, 220] on div "hero . moveDown ( ) hero . jumpLeft ( ) hero . moveLeft ( 1 ) hero . jumpDown (…" at bounding box center [743, 301] width 326 height 333
click at [587, 231] on div "hero . moveDown ( ) hero . jumpLeft ( ) hero . moveLeft ( 1 ) hero . jumpDown (…" at bounding box center [743, 301] width 326 height 333
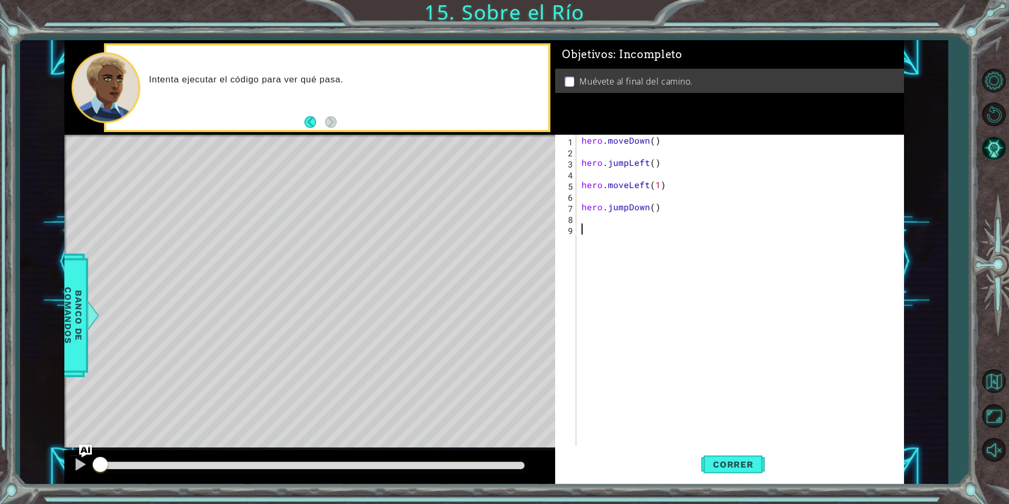
click at [585, 220] on div "hero . moveDown ( ) hero . jumpLeft ( ) hero . moveLeft ( 1 ) hero . jumpDown (…" at bounding box center [743, 301] width 326 height 333
click at [585, 238] on div "hero . moveDown ( ) hero . jumpLeft ( ) hero . moveLeft ( 1 ) hero . jumpDown (…" at bounding box center [743, 301] width 326 height 333
click at [586, 219] on div "hero . moveDown ( ) hero . jumpLeft ( ) hero . moveLeft ( 1 ) hero . jumpDown (…" at bounding box center [743, 301] width 326 height 333
click at [591, 239] on div "hero . moveDown ( ) hero . jumpLeft ( ) hero . moveLeft ( 1 ) hero . jumpDown (…" at bounding box center [743, 301] width 326 height 333
click at [592, 225] on div "hero . moveDown ( ) hero . jumpLeft ( ) hero . moveLeft ( 1 ) hero . jumpDown (…" at bounding box center [743, 301] width 326 height 333
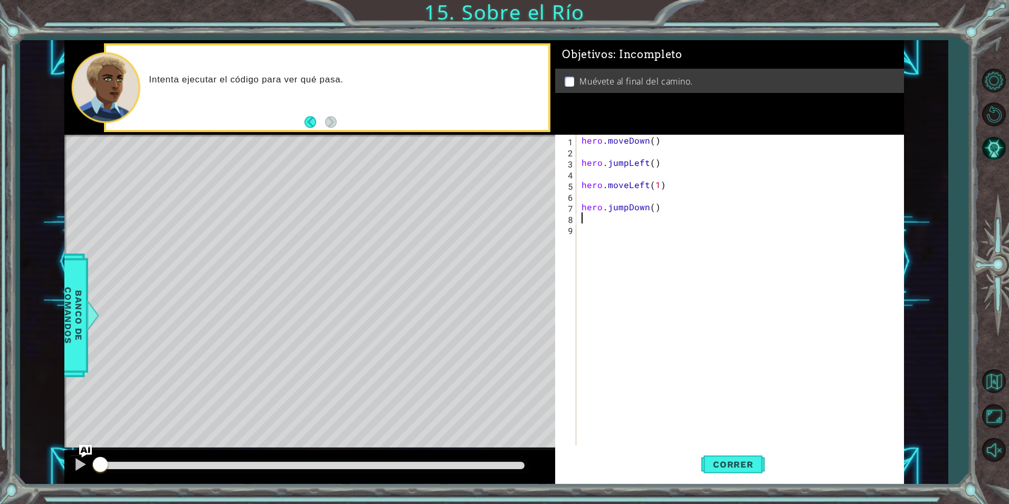
click at [592, 220] on div "hero . moveDown ( ) hero . jumpLeft ( ) hero . moveLeft ( 1 ) hero . jumpDown (…" at bounding box center [743, 301] width 326 height 333
click at [593, 228] on div "hero . moveDown ( ) hero . jumpLeft ( ) hero . moveLeft ( 1 ) hero . jumpDown (…" at bounding box center [743, 301] width 326 height 333
type textarea "h"
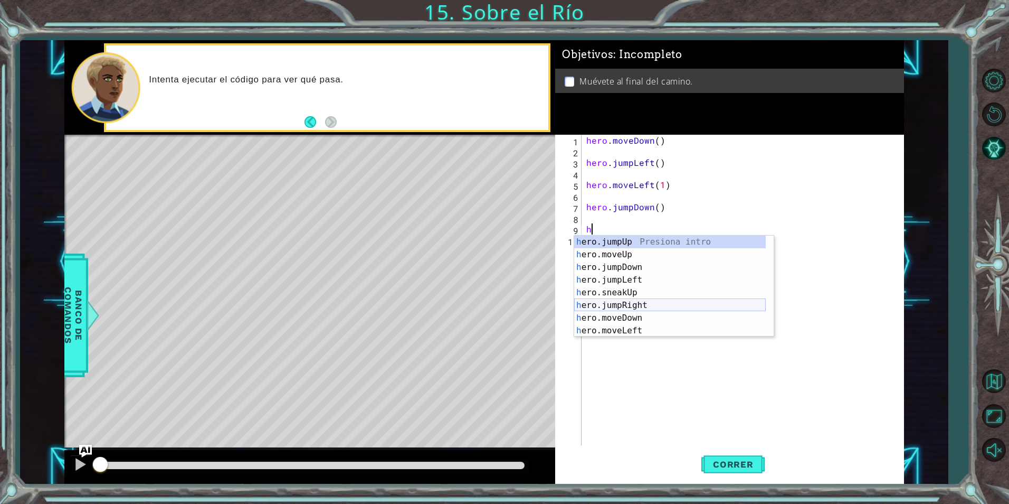
click at [678, 301] on div "h ero.jumpUp Presiona intro h ero.moveUp Presiona intro h ero.jumpDown Presiona…" at bounding box center [670, 298] width 192 height 127
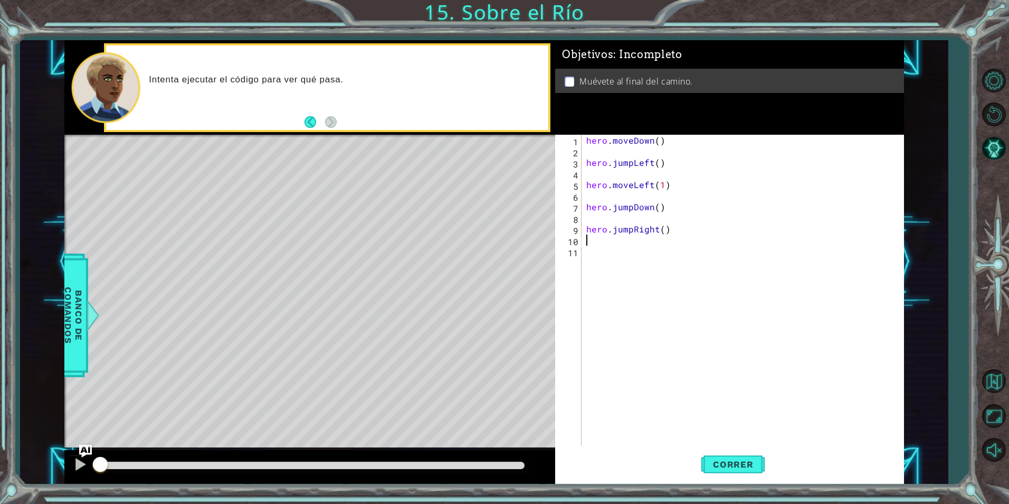
click at [639, 271] on div "hero . moveDown ( ) hero . jumpLeft ( ) hero . moveLeft ( 1 ) hero . jumpDown (…" at bounding box center [745, 301] width 322 height 333
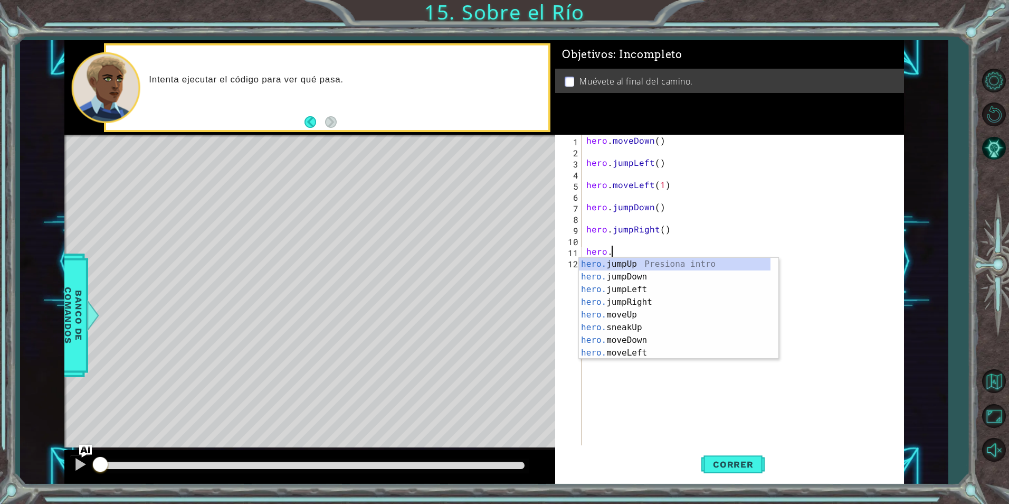
scroll to position [0, 2]
click at [611, 296] on div "hero.m oveUp Presiona intro hero.m oveDown Presiona intro hero.m oveLeft Presio…" at bounding box center [679, 321] width 200 height 127
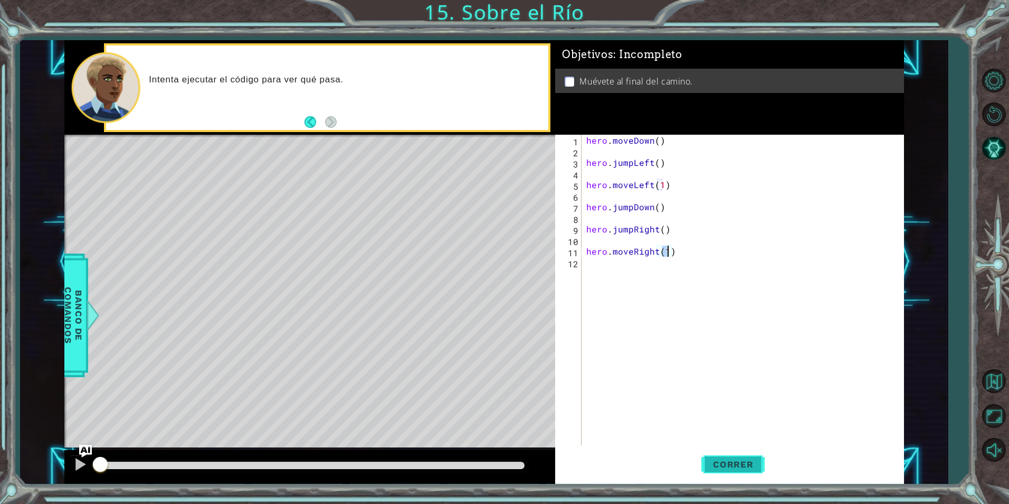
type textarea "hero.moveRight(1)"
click at [722, 467] on span "Correr" at bounding box center [734, 464] width 62 height 11
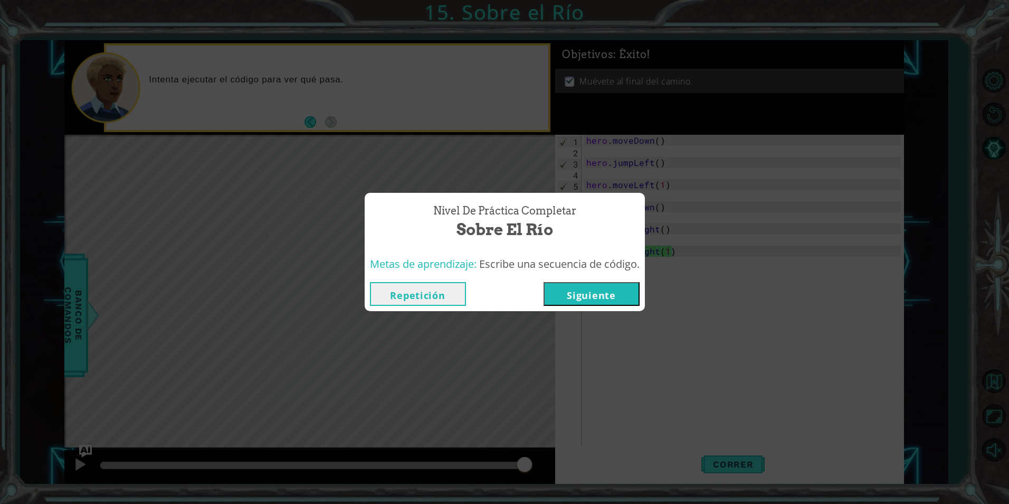
click at [606, 295] on button "Siguiente" at bounding box center [592, 294] width 96 height 24
